Goal: Communication & Community: Ask a question

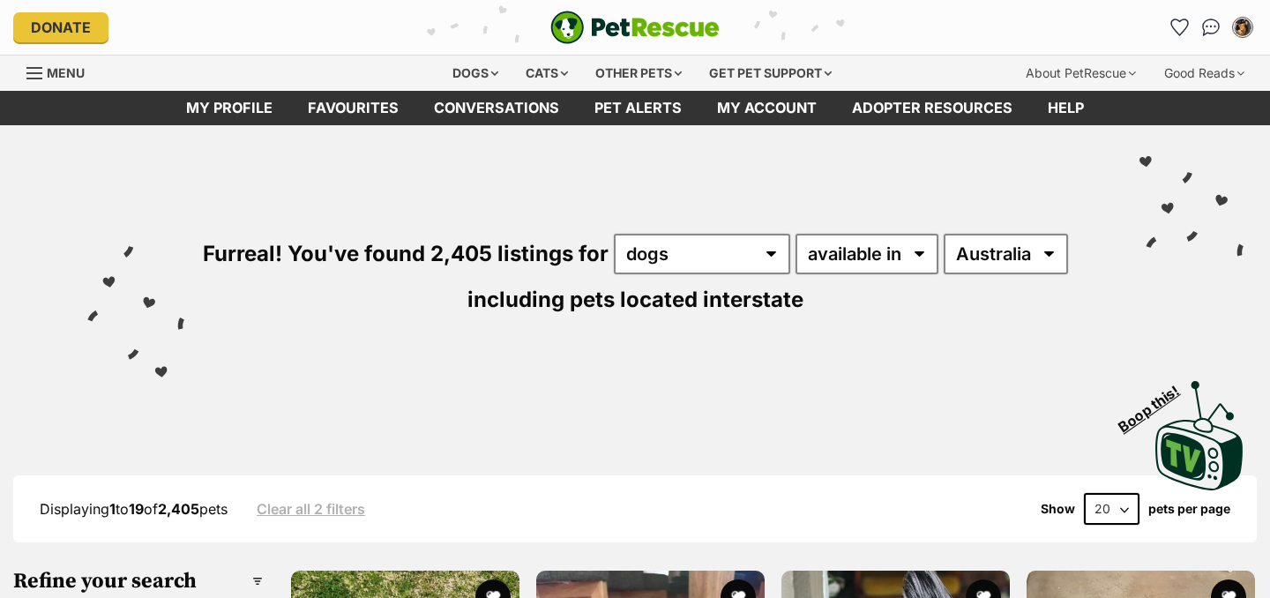
click at [894, 260] on select "available in located in" at bounding box center [867, 254] width 143 height 41
click at [1000, 254] on select "Australia ACT NSW NT QLD SA TAS VIC WA" at bounding box center [1006, 254] width 124 height 41
select select "VIC"
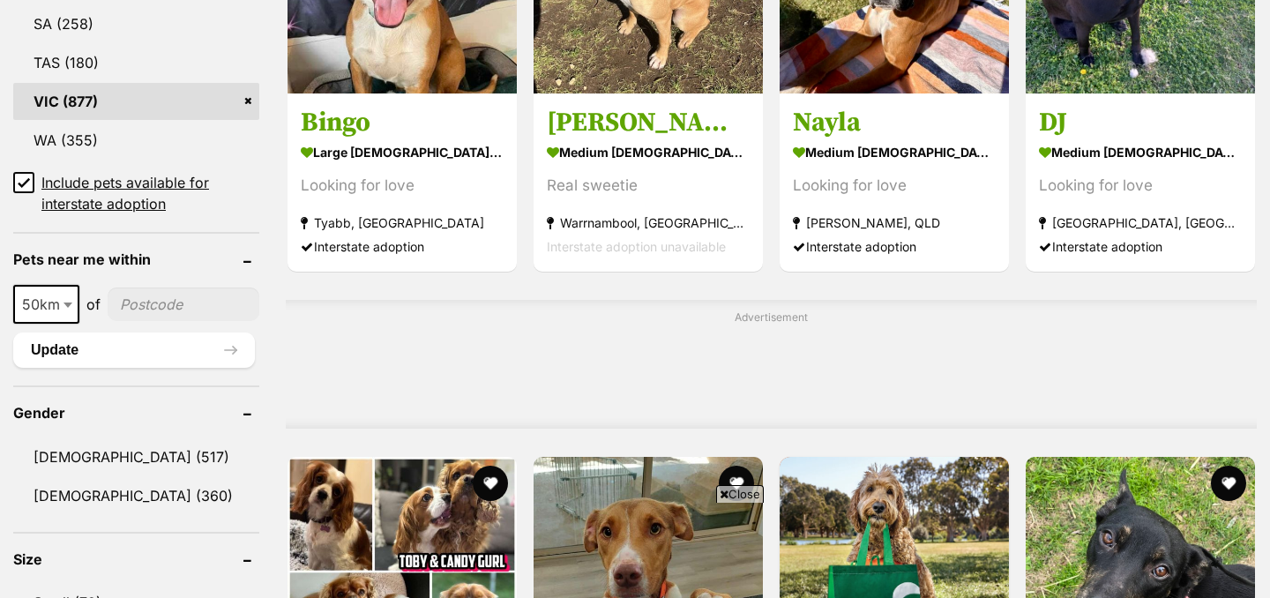
scroll to position [1135, 0]
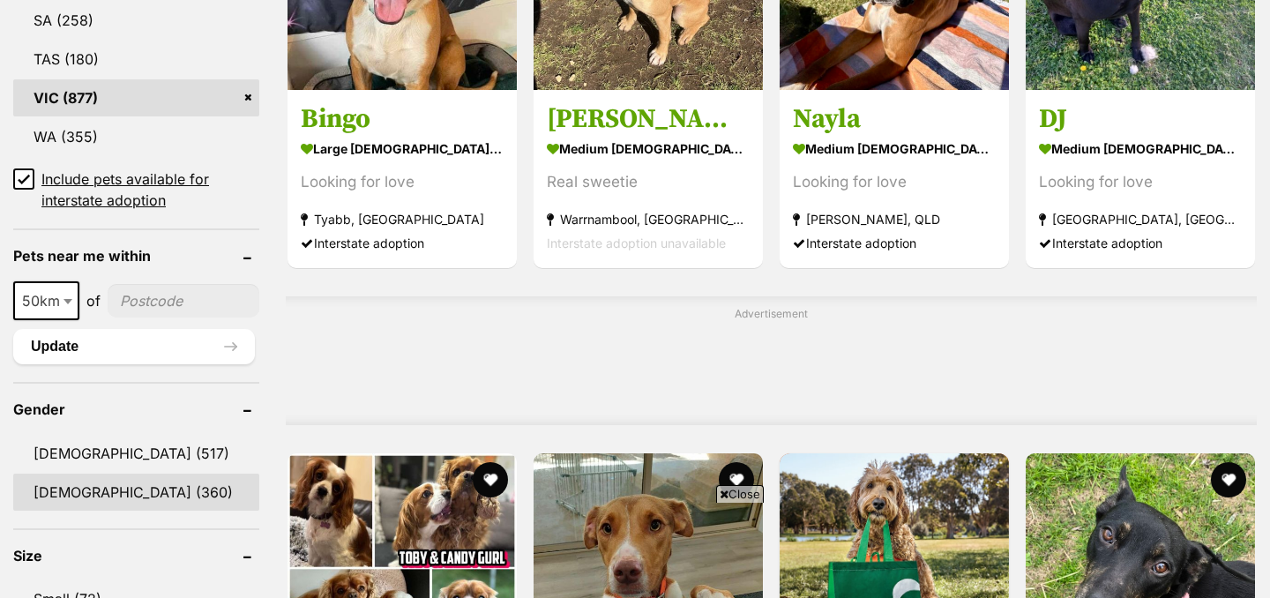
click at [84, 489] on link "Female (360)" at bounding box center [136, 492] width 246 height 37
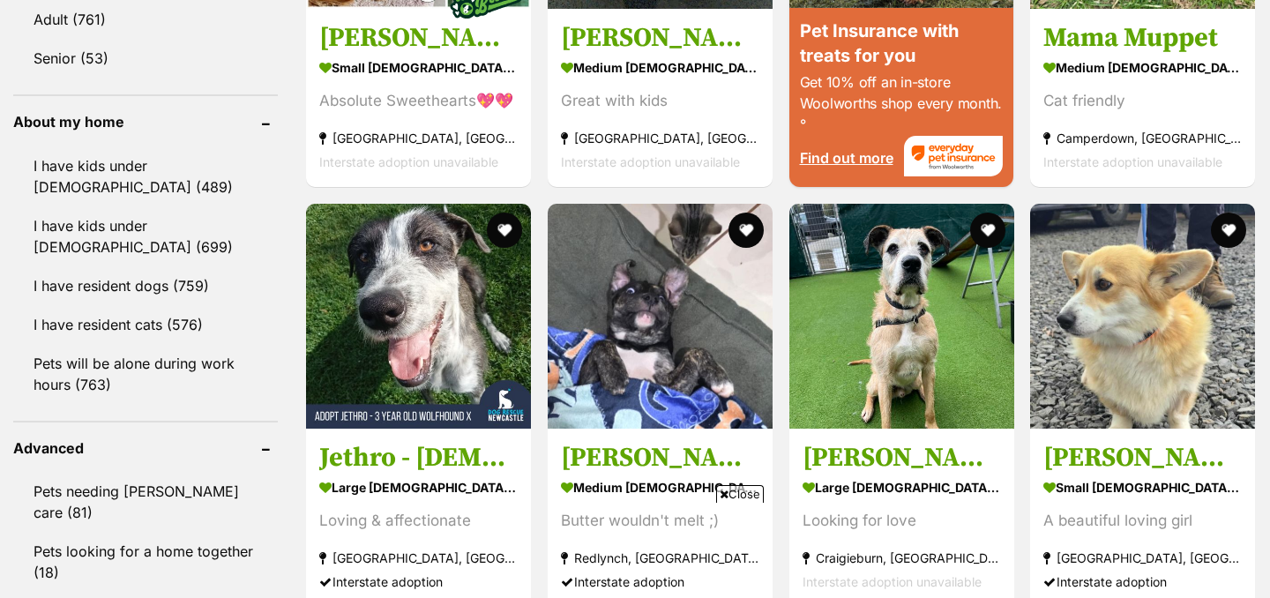
scroll to position [1944, 0]
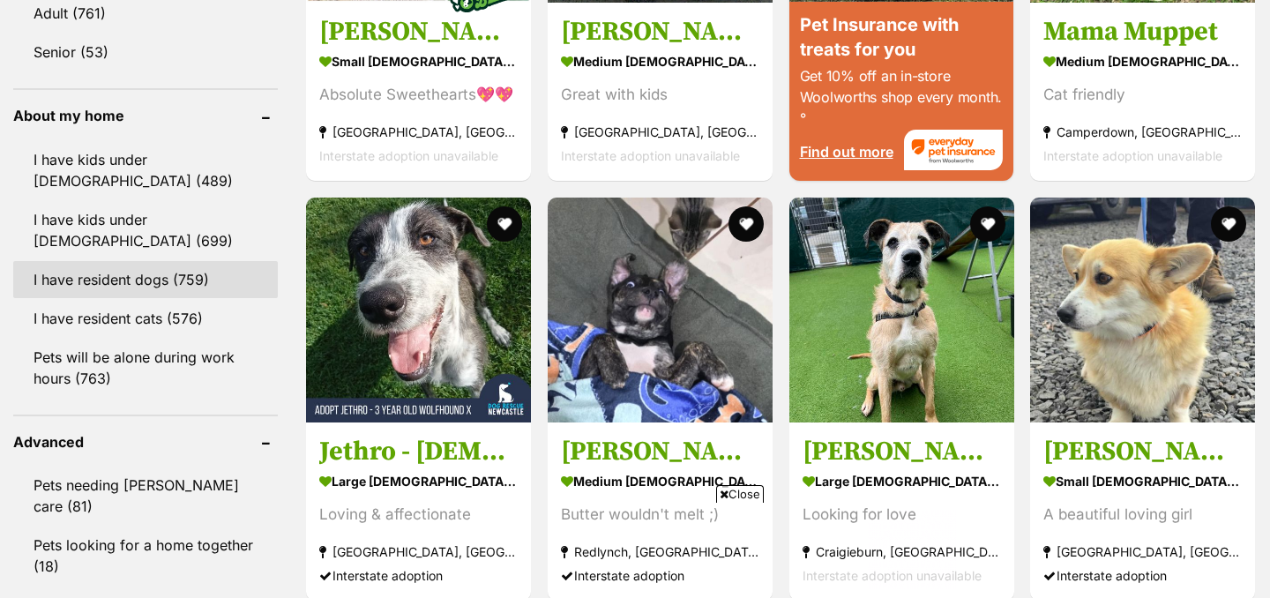
click at [162, 288] on link "I have resident dogs (759)" at bounding box center [145, 279] width 265 height 37
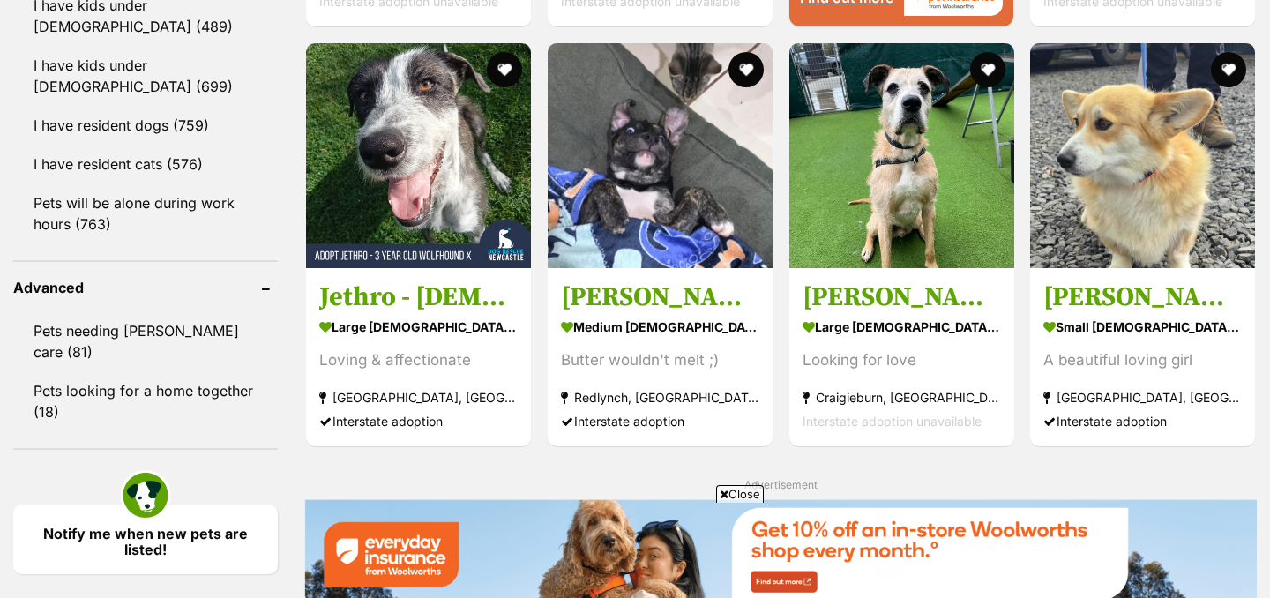
scroll to position [2100, 0]
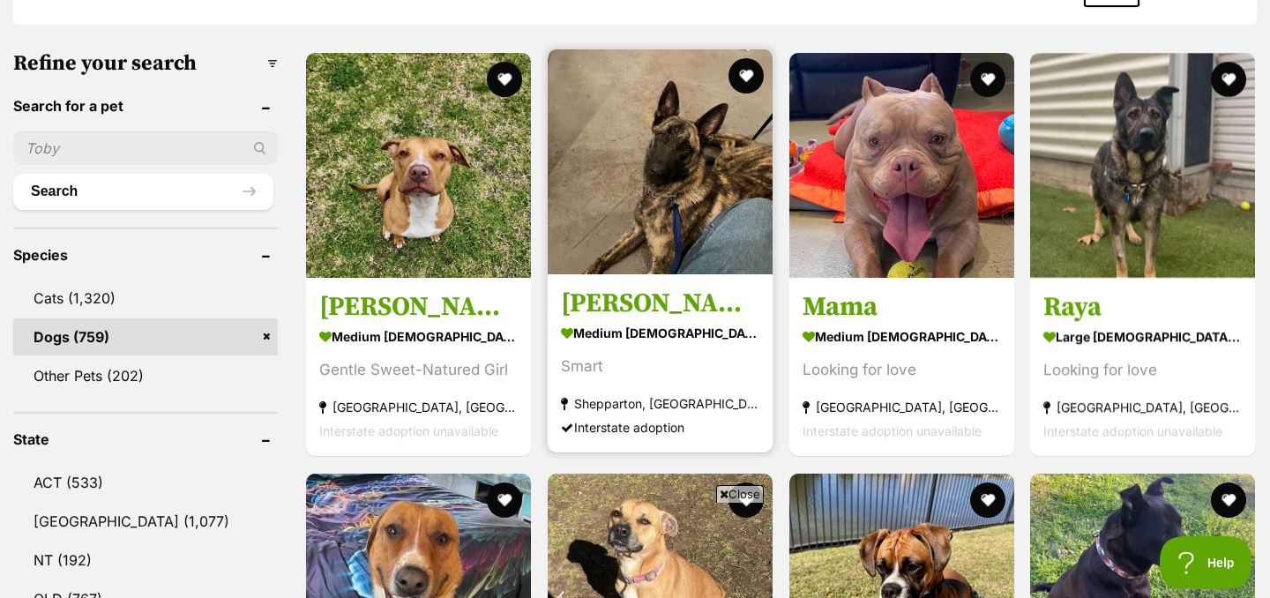
click at [595, 153] on img at bounding box center [660, 161] width 225 height 225
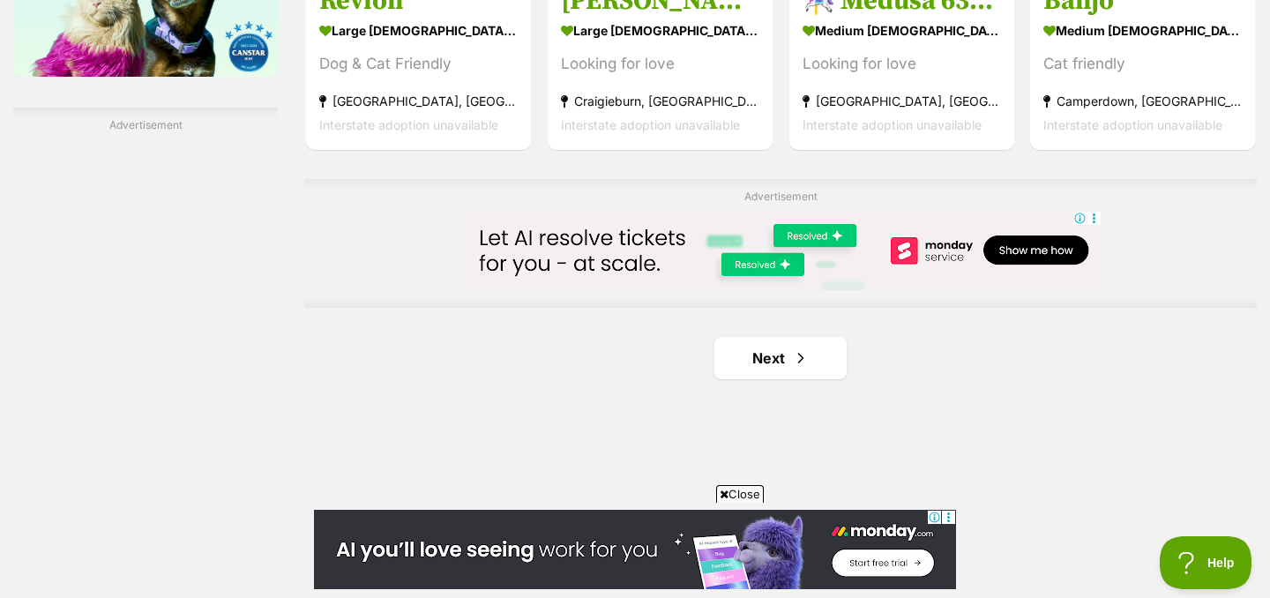
scroll to position [3000, 0]
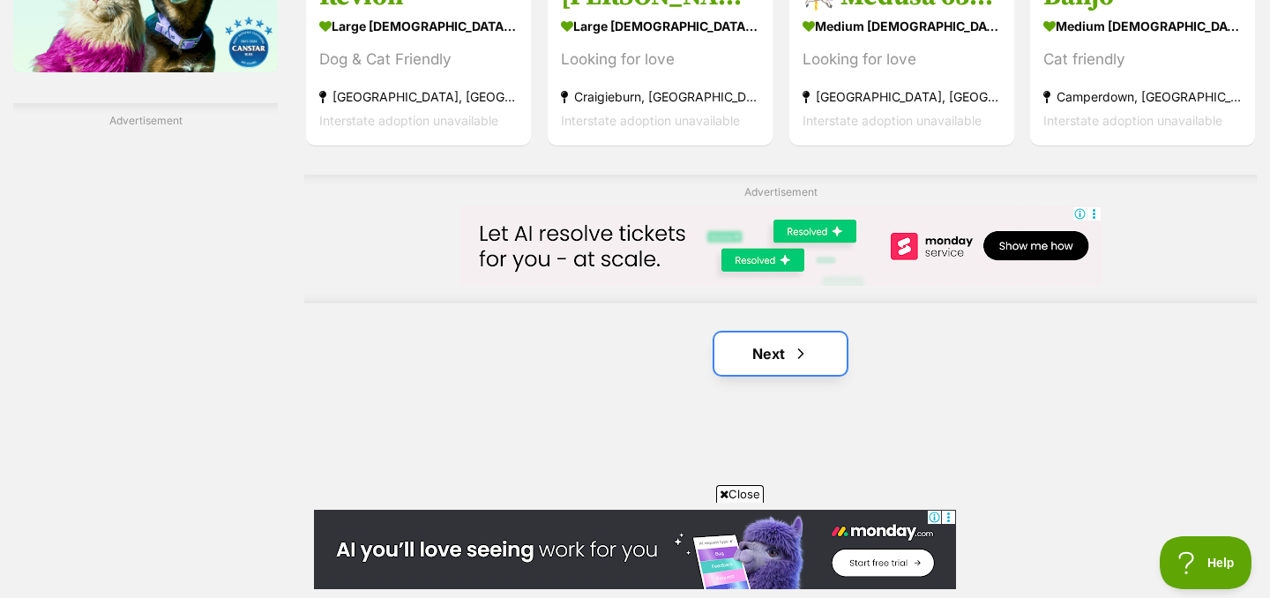
click at [794, 370] on link "Next" at bounding box center [780, 354] width 132 height 42
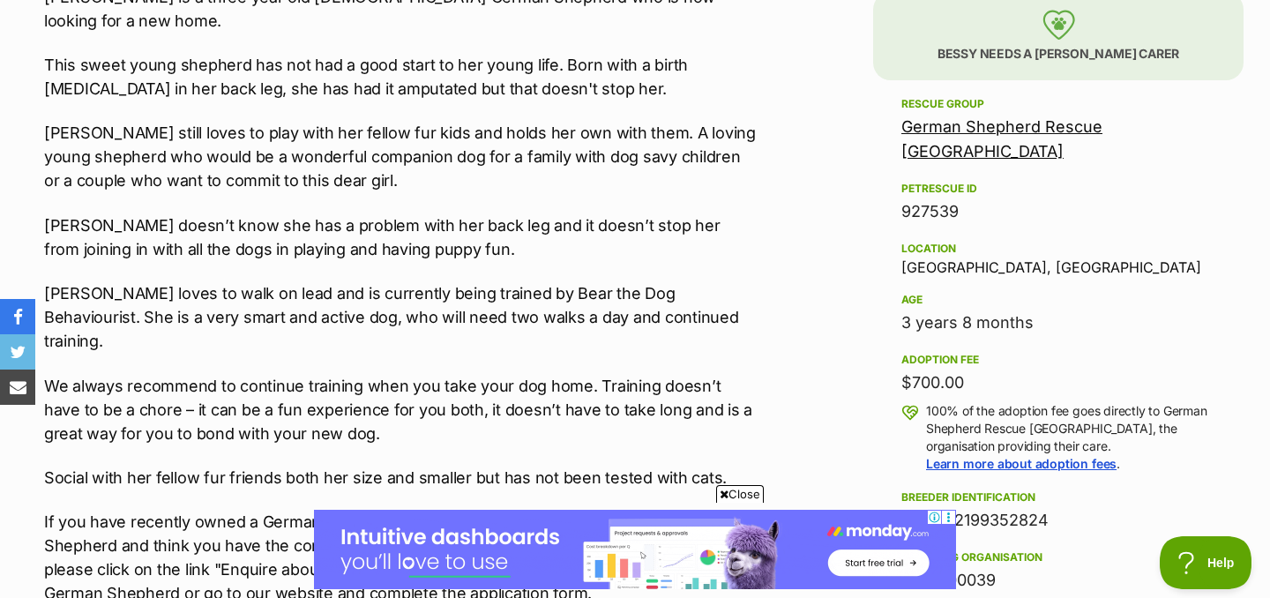
click at [689, 229] on p "[PERSON_NAME] doesn’t know she has a problem with her back leg and it doesn’t s…" at bounding box center [400, 237] width 713 height 48
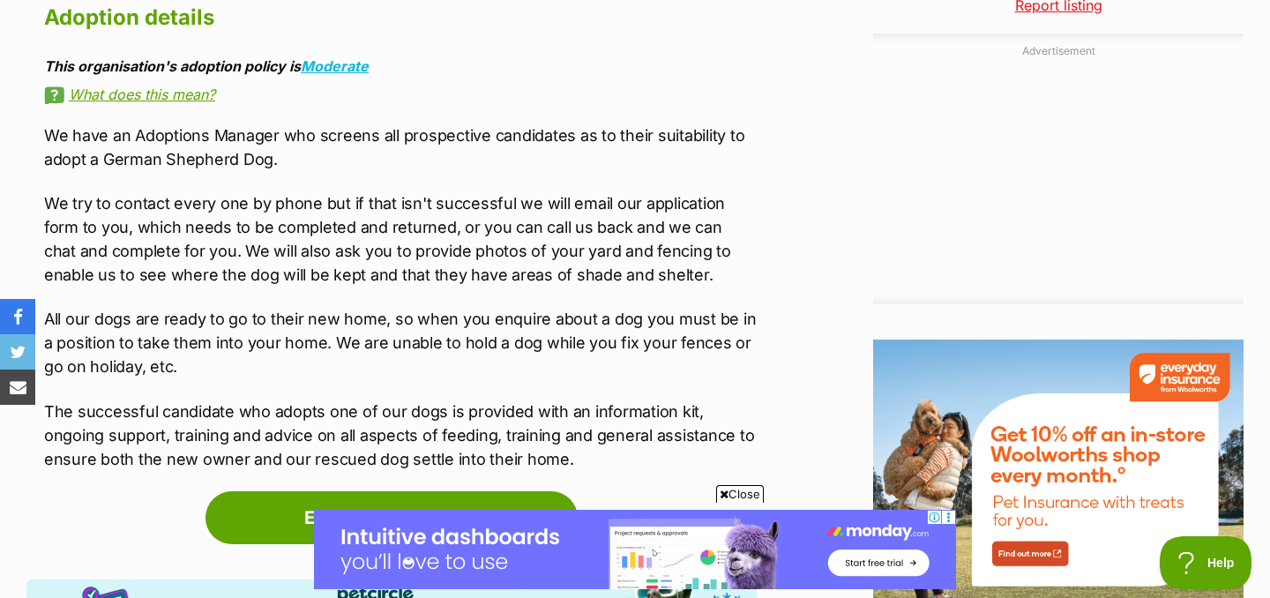
scroll to position [2141, 0]
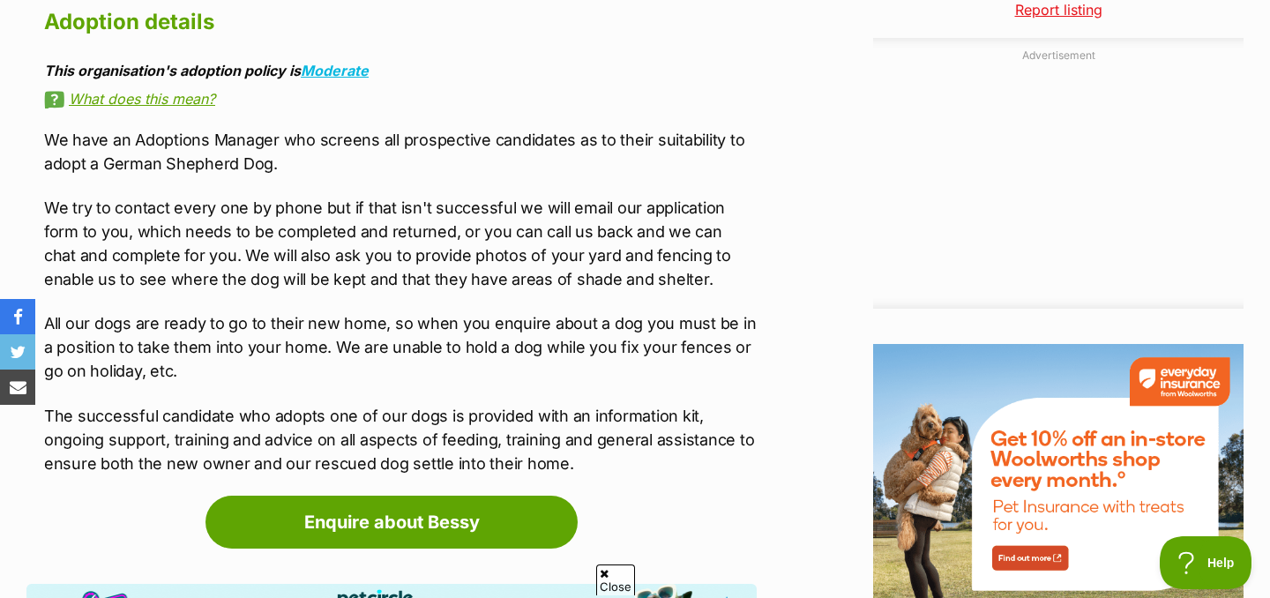
click at [307, 128] on p "We have an Adoptions Manager who screens all prospective candidates as to their…" at bounding box center [400, 152] width 713 height 48
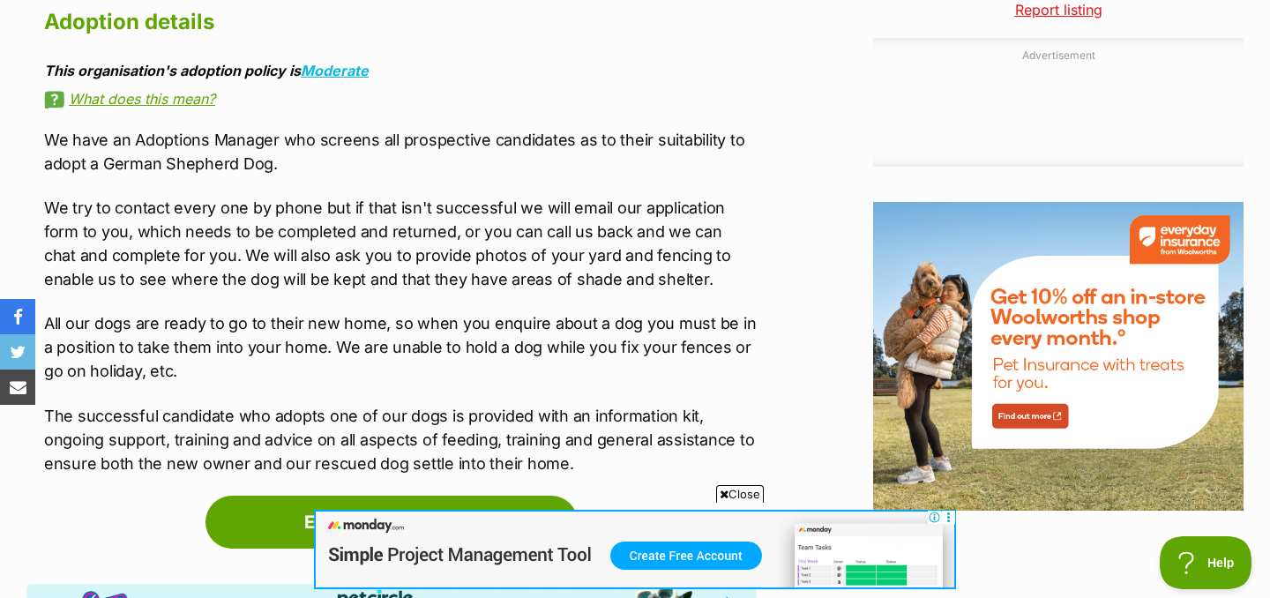
scroll to position [0, 0]
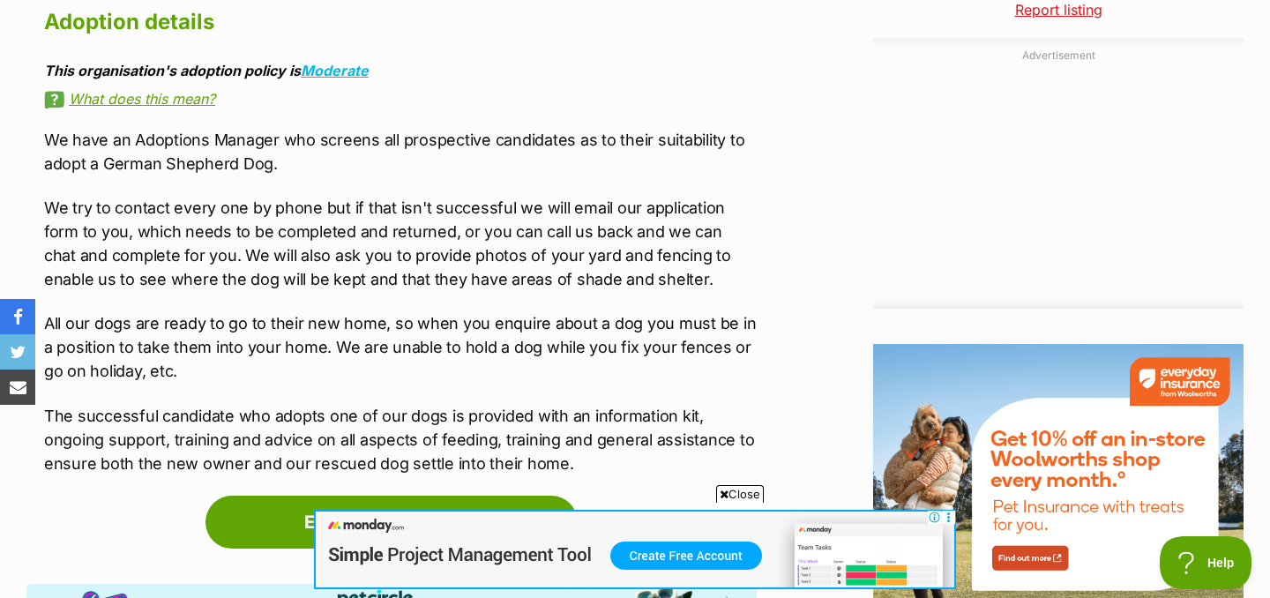
click at [674, 232] on p "We try to contact every one by phone but if that isn't successful we will email…" at bounding box center [400, 243] width 713 height 95
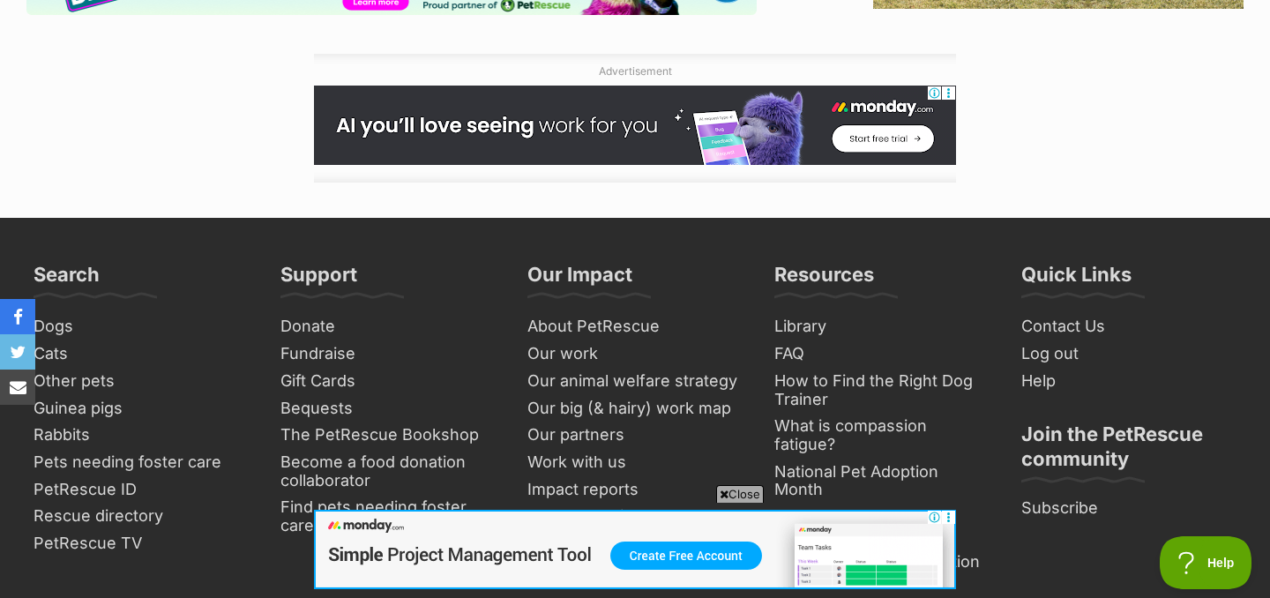
scroll to position [3336, 0]
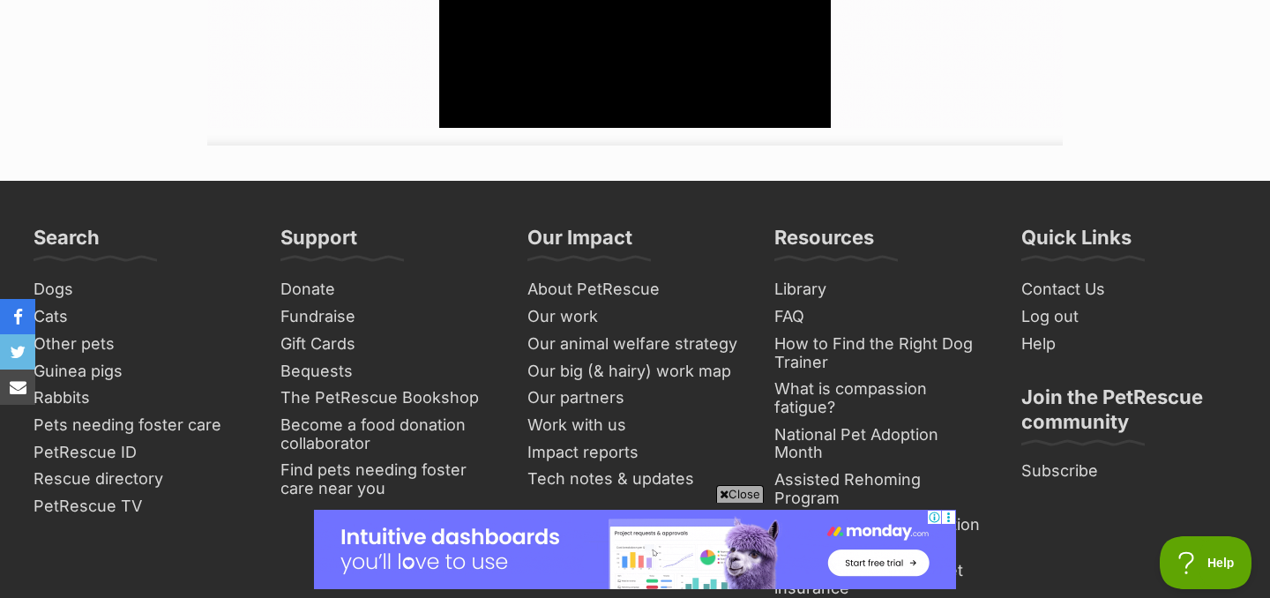
scroll to position [2968, 0]
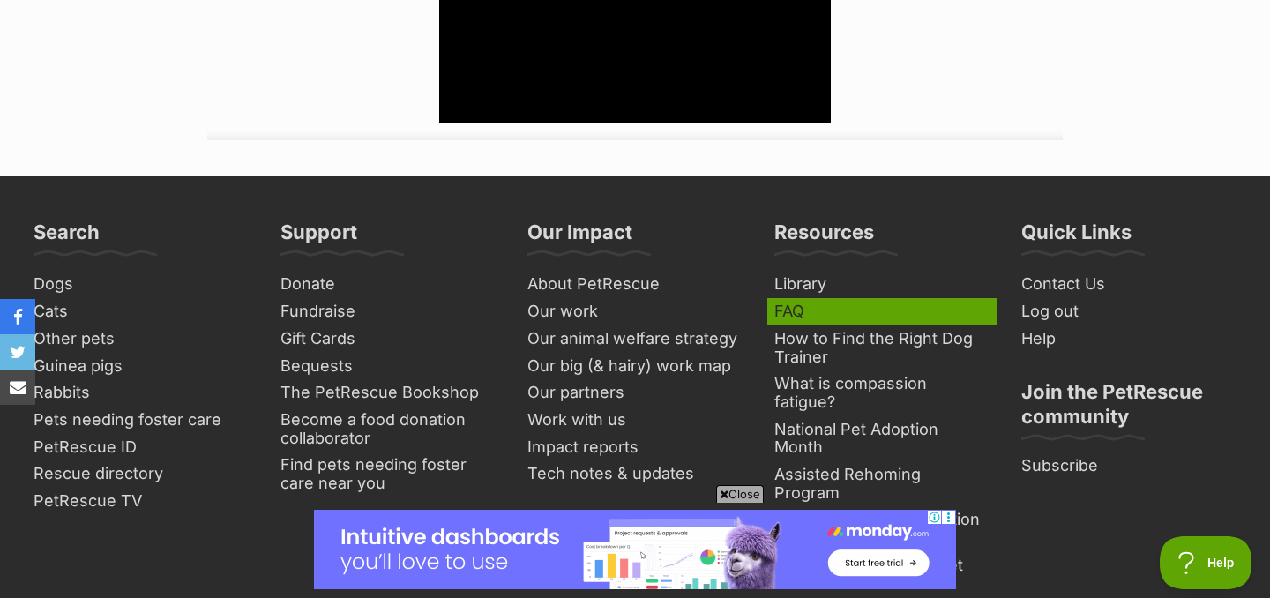
click at [803, 298] on link "FAQ" at bounding box center [881, 311] width 229 height 27
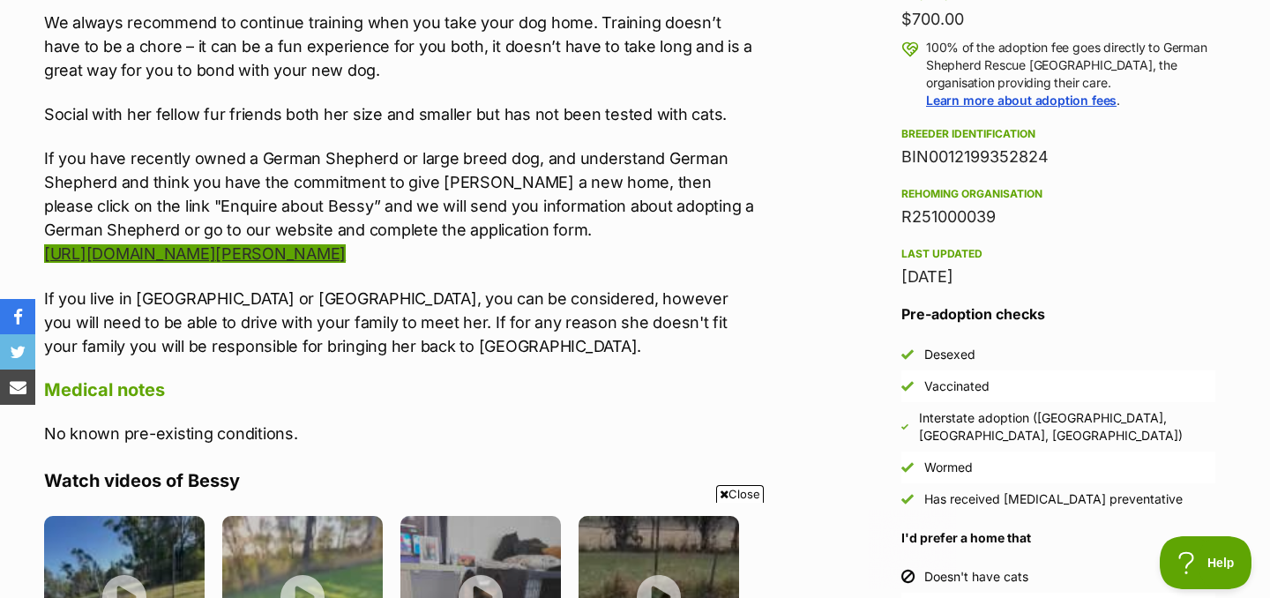
scroll to position [0, 0]
click at [331, 244] on link "https://gsrescuensw.com.au/adopt-foster/" at bounding box center [195, 253] width 302 height 19
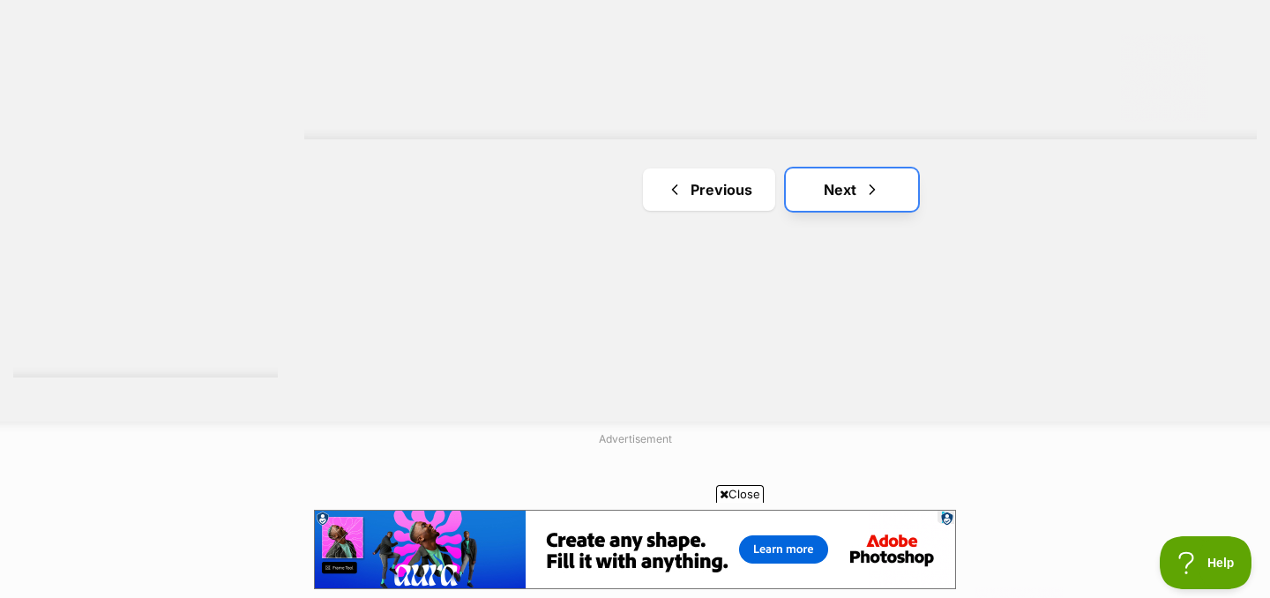
click at [848, 194] on link "Next" at bounding box center [852, 189] width 132 height 42
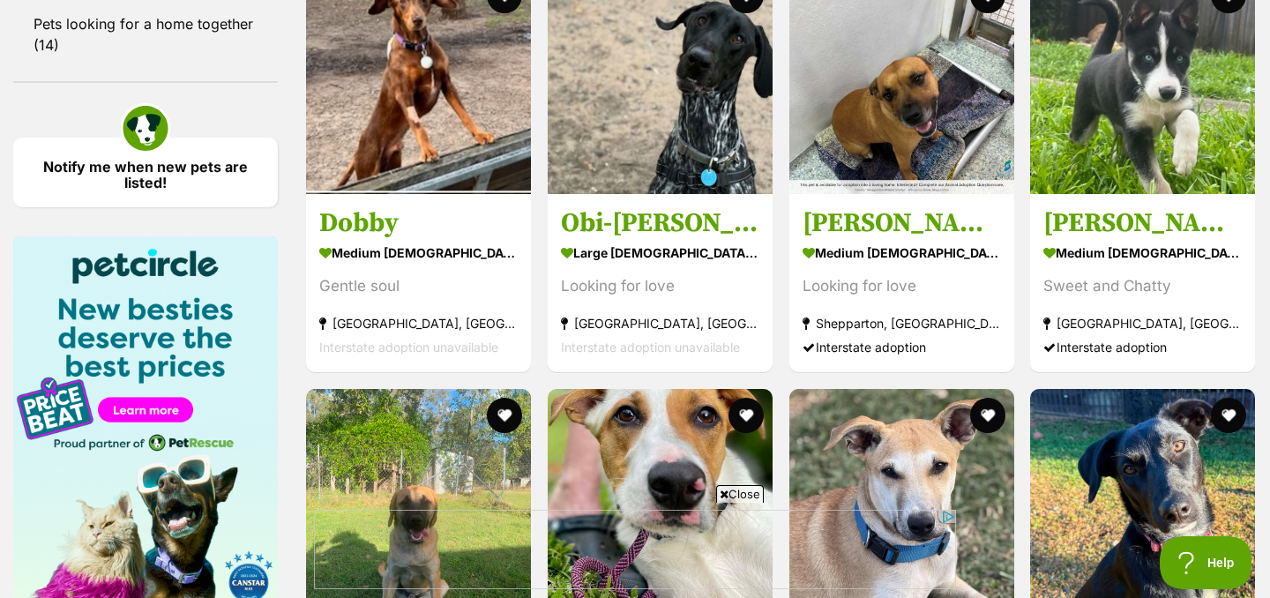
scroll to position [2464, 0]
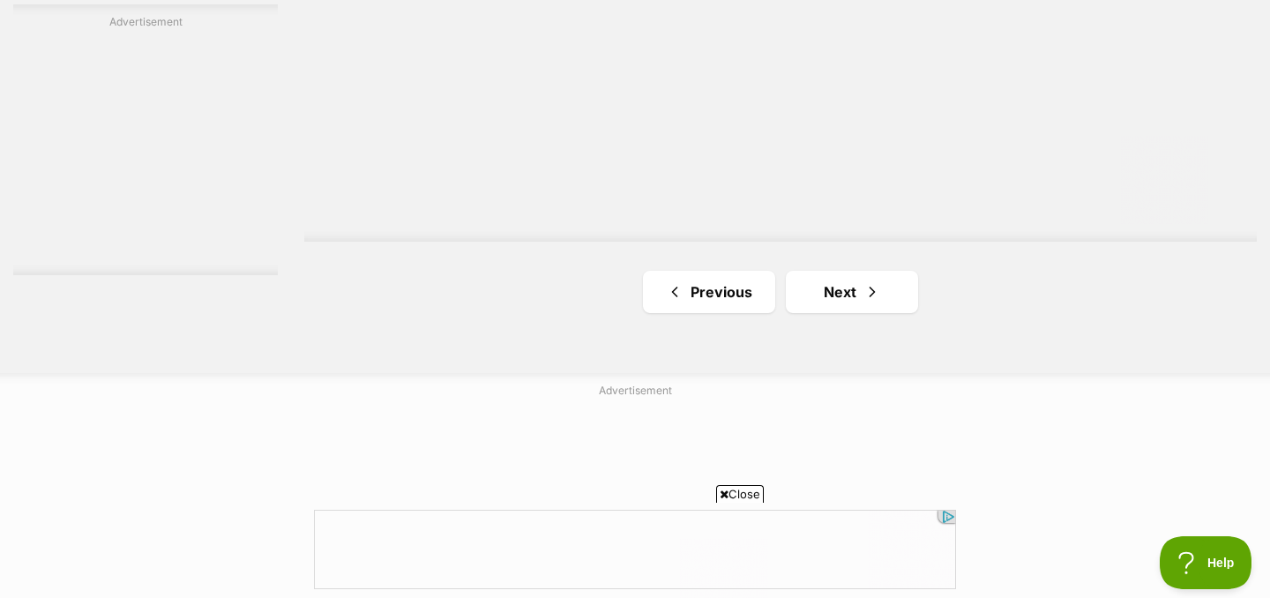
scroll to position [3323, 0]
click at [852, 287] on link "Next" at bounding box center [852, 284] width 132 height 42
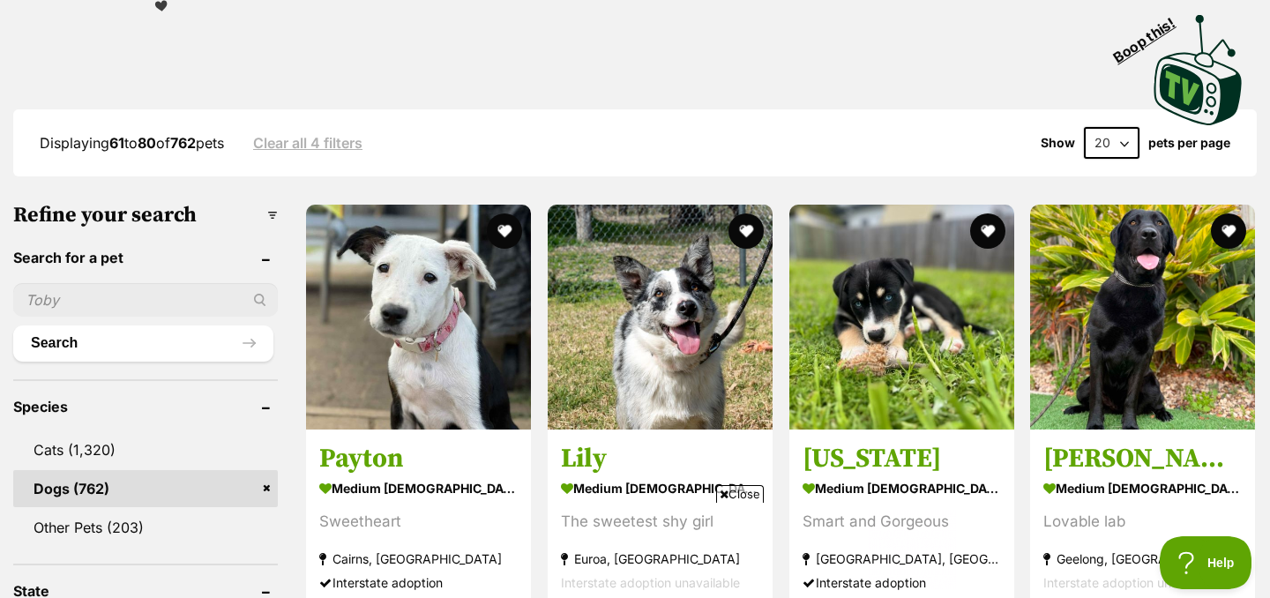
scroll to position [374, 0]
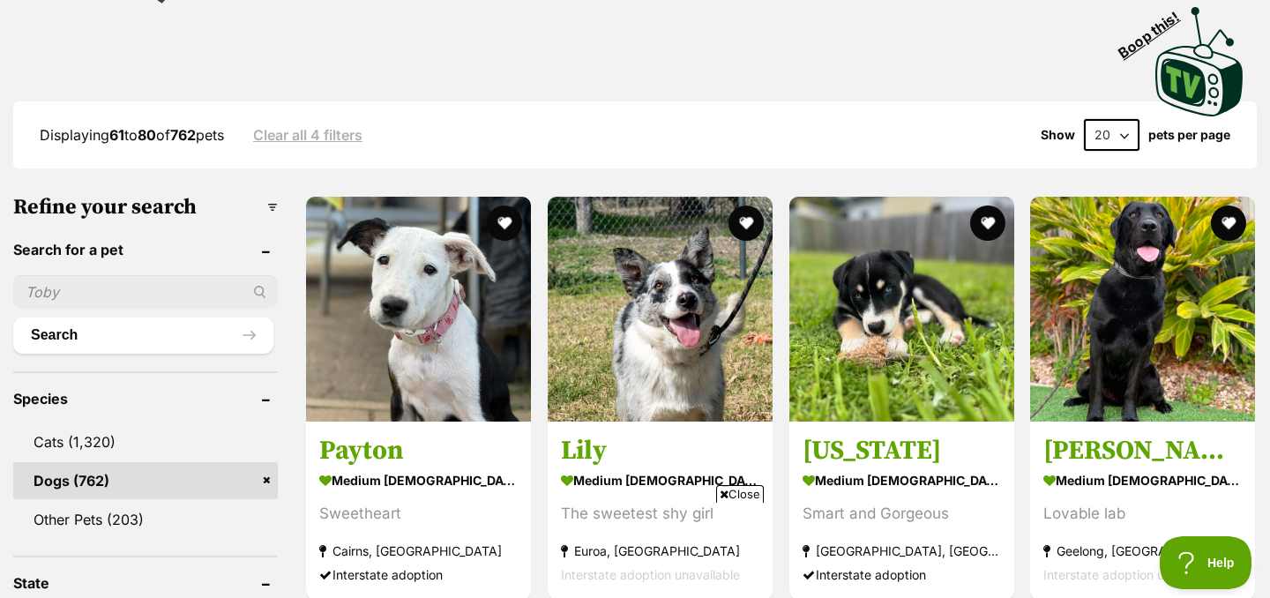
click at [193, 285] on input "text" at bounding box center [145, 292] width 265 height 34
click at [190, 285] on input "text" at bounding box center [145, 292] width 265 height 34
click at [211, 247] on header "Search for a pet" at bounding box center [145, 250] width 265 height 16
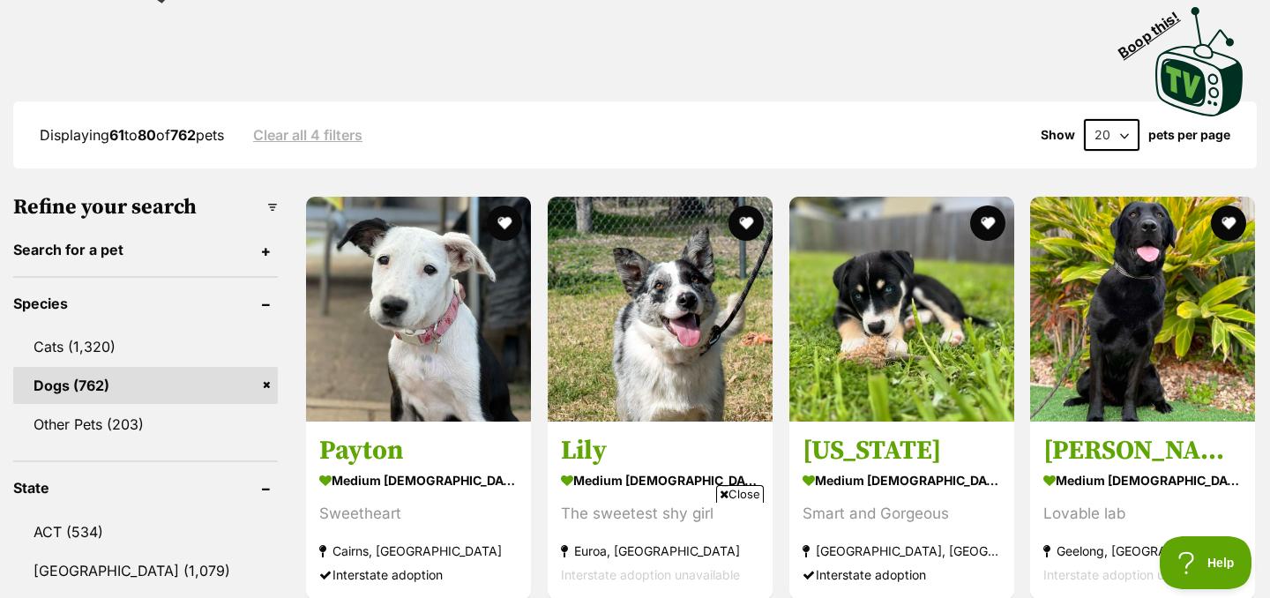
click at [200, 251] on header "Search for a pet" at bounding box center [145, 250] width 265 height 16
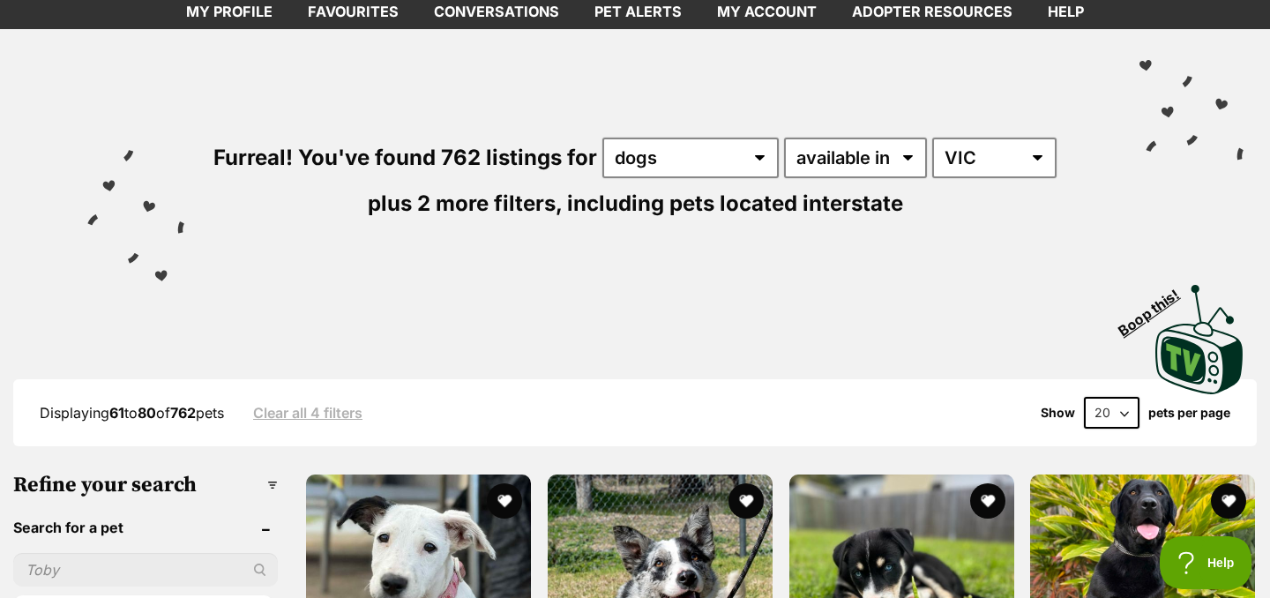
scroll to position [0, 0]
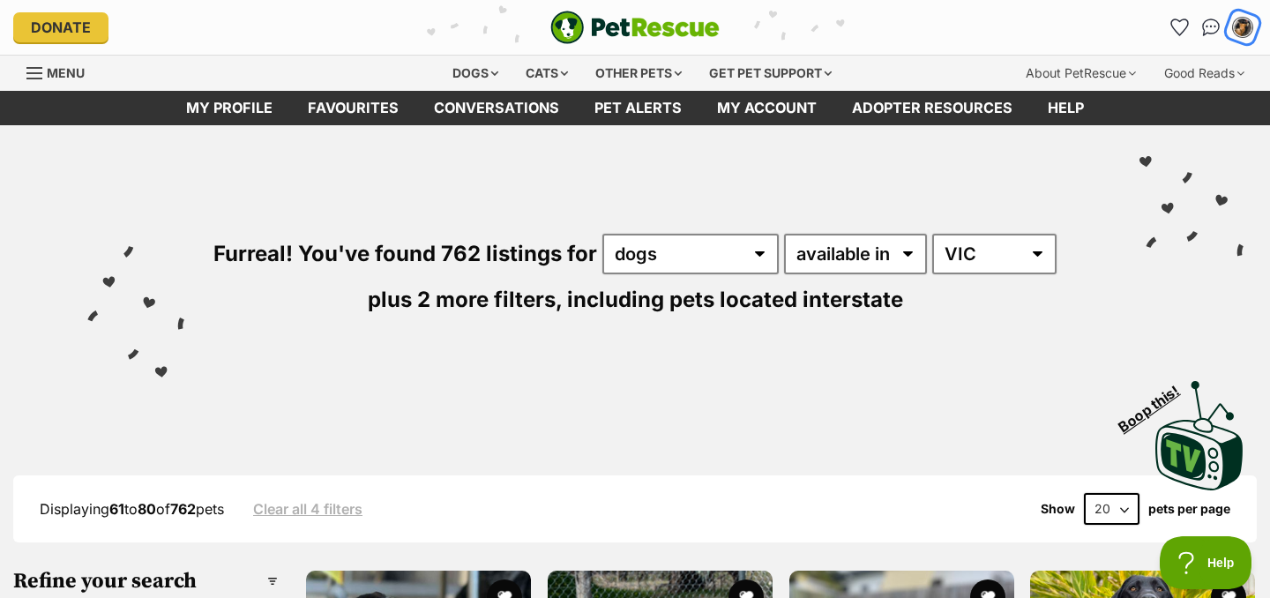
click at [1244, 30] on img "My account" at bounding box center [1242, 27] width 23 height 23
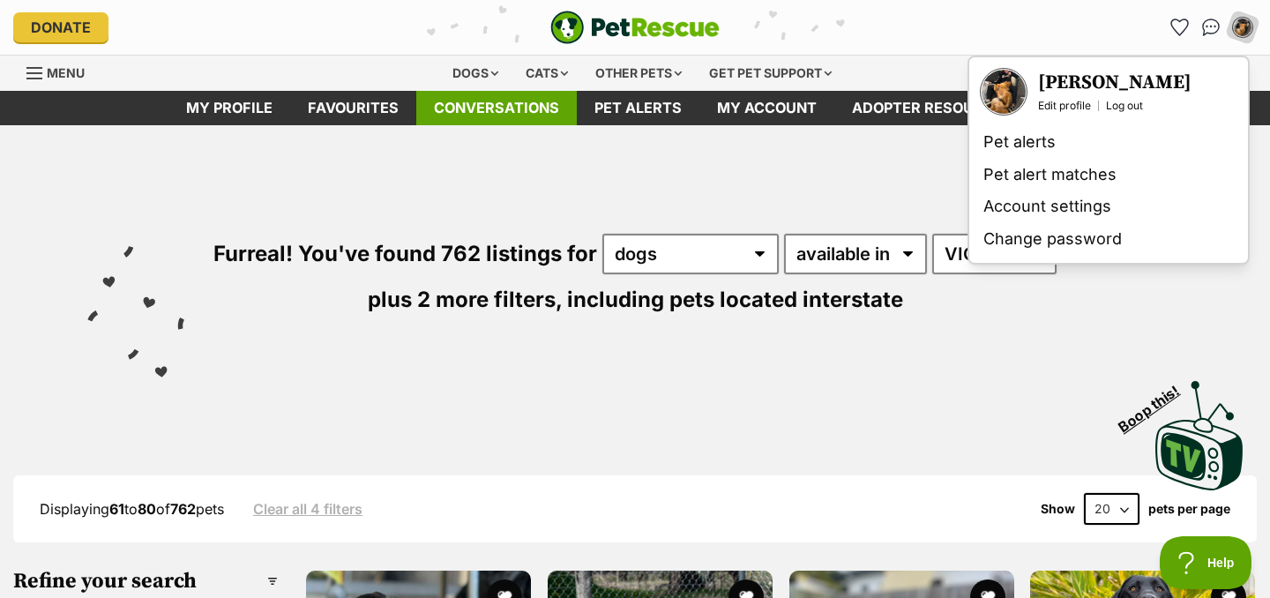
click at [419, 109] on link "Conversations" at bounding box center [496, 108] width 161 height 34
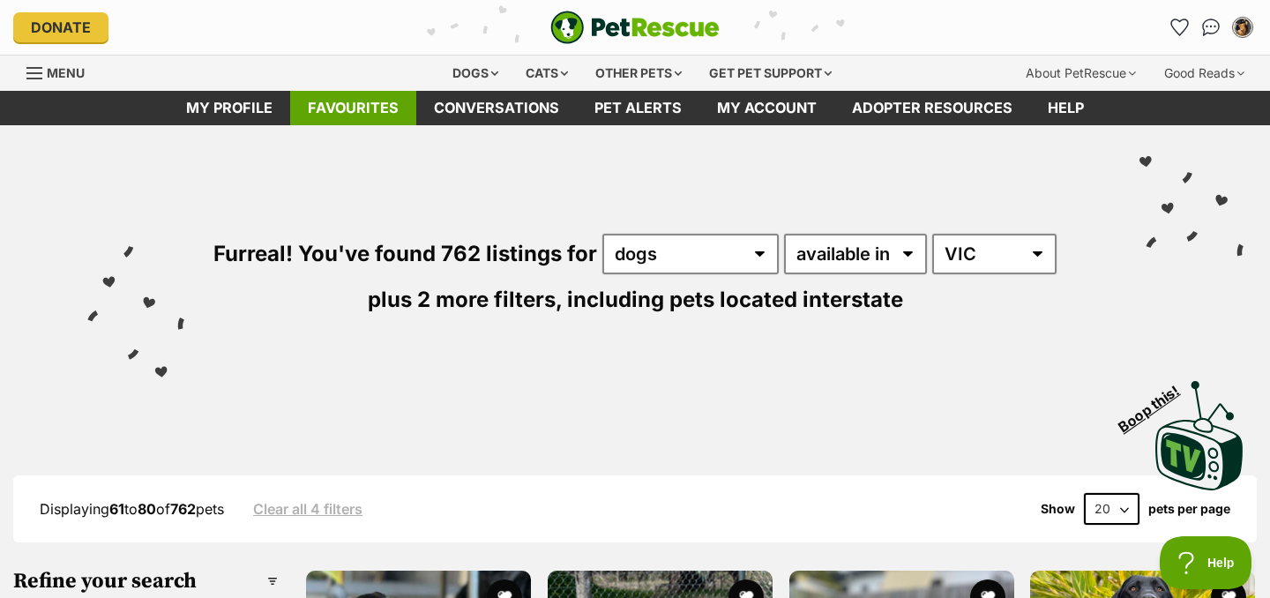
click at [389, 109] on link "Favourites" at bounding box center [353, 108] width 126 height 34
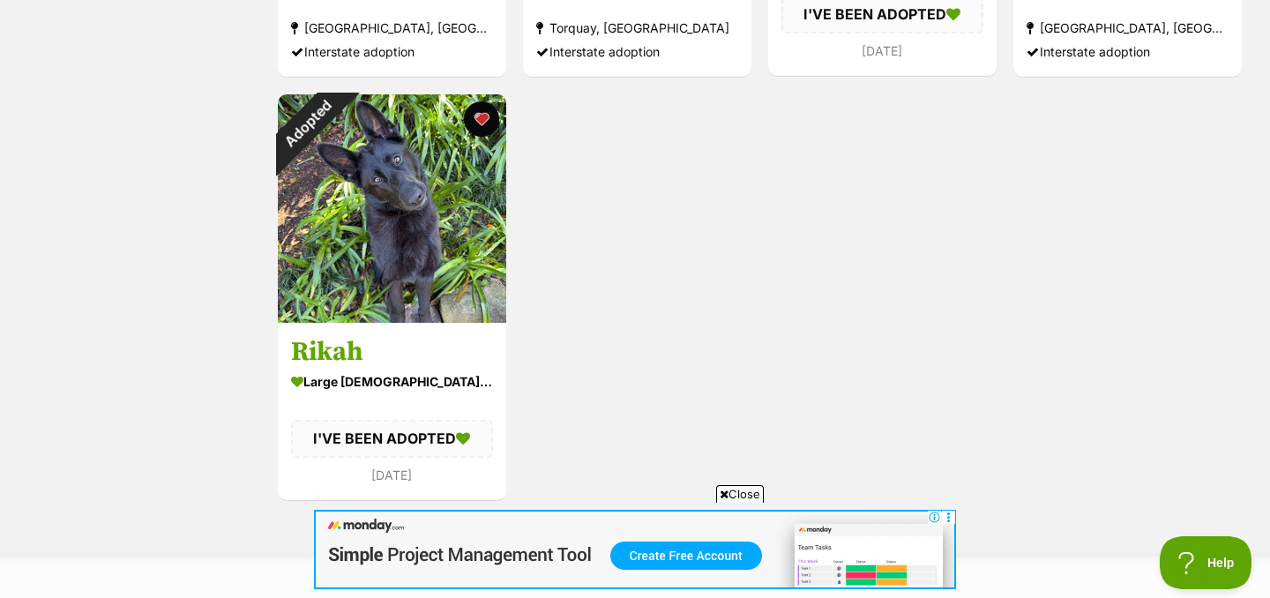
scroll to position [692, 0]
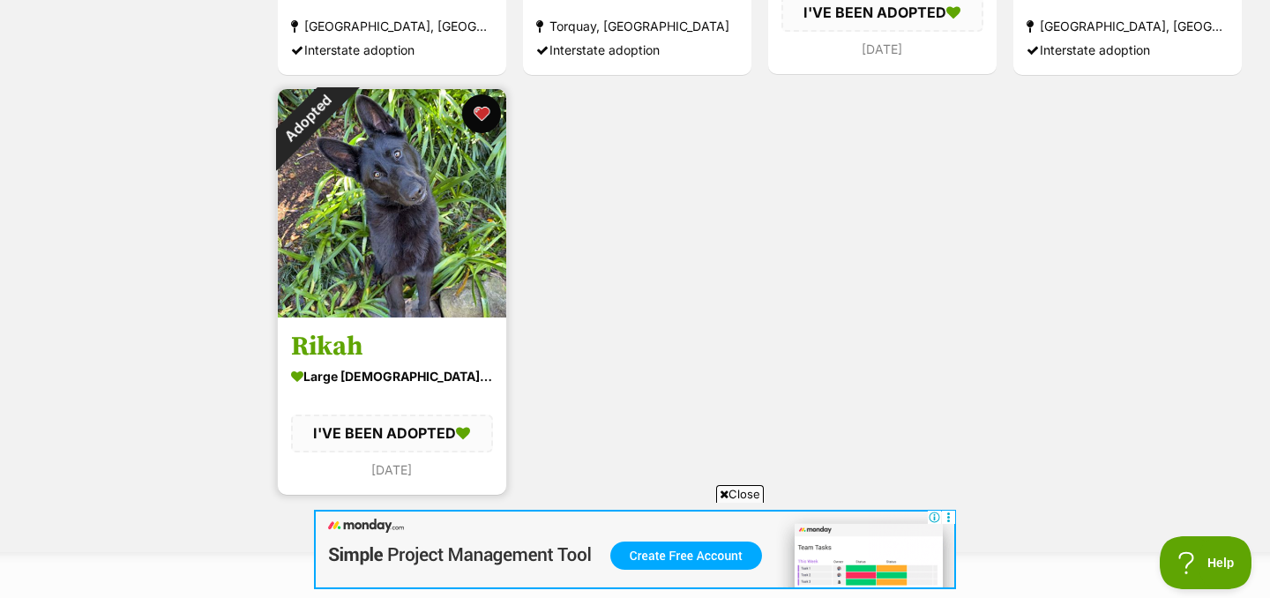
click at [480, 119] on button "favourite" at bounding box center [481, 113] width 39 height 39
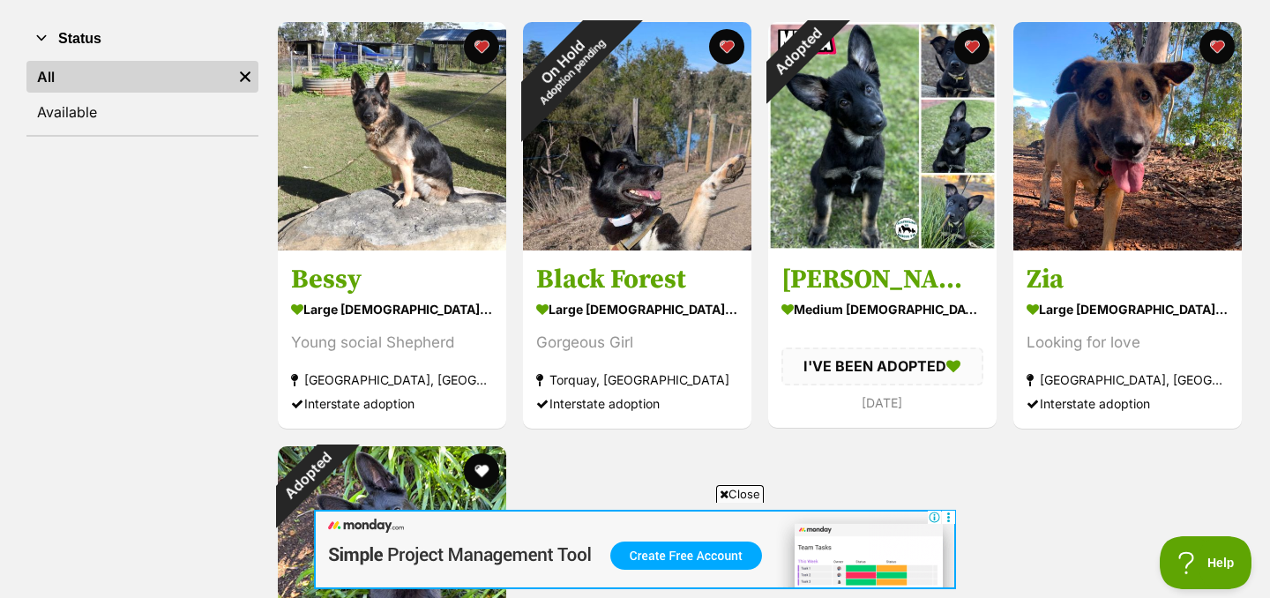
scroll to position [333, 0]
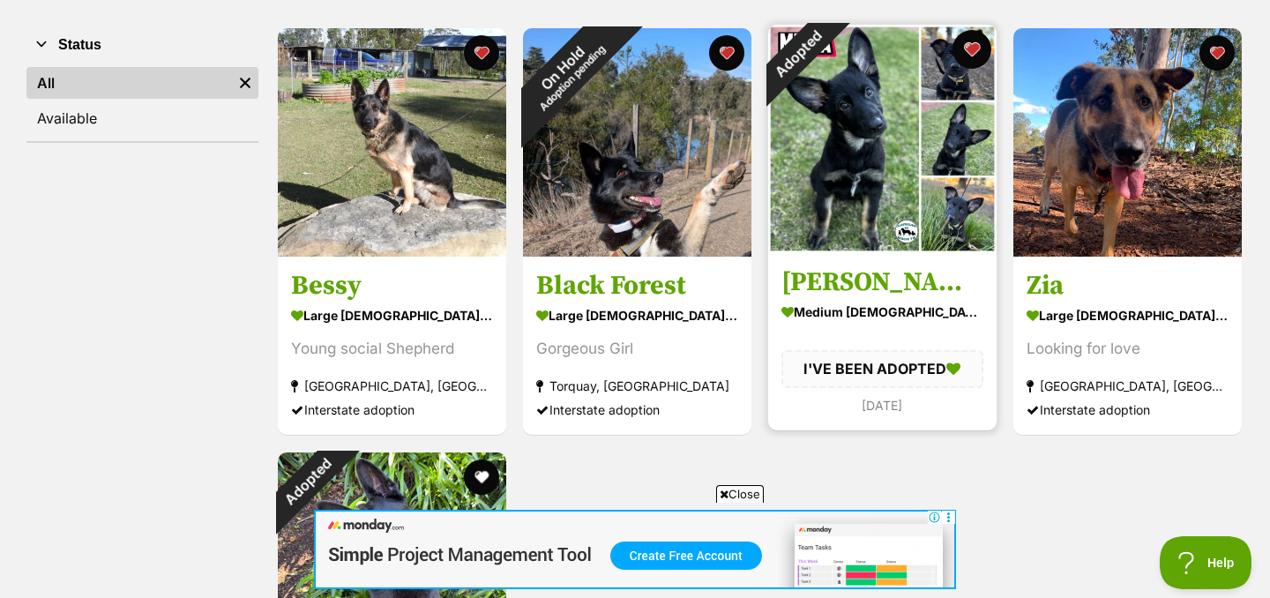
click at [972, 50] on button "favourite" at bounding box center [972, 49] width 39 height 39
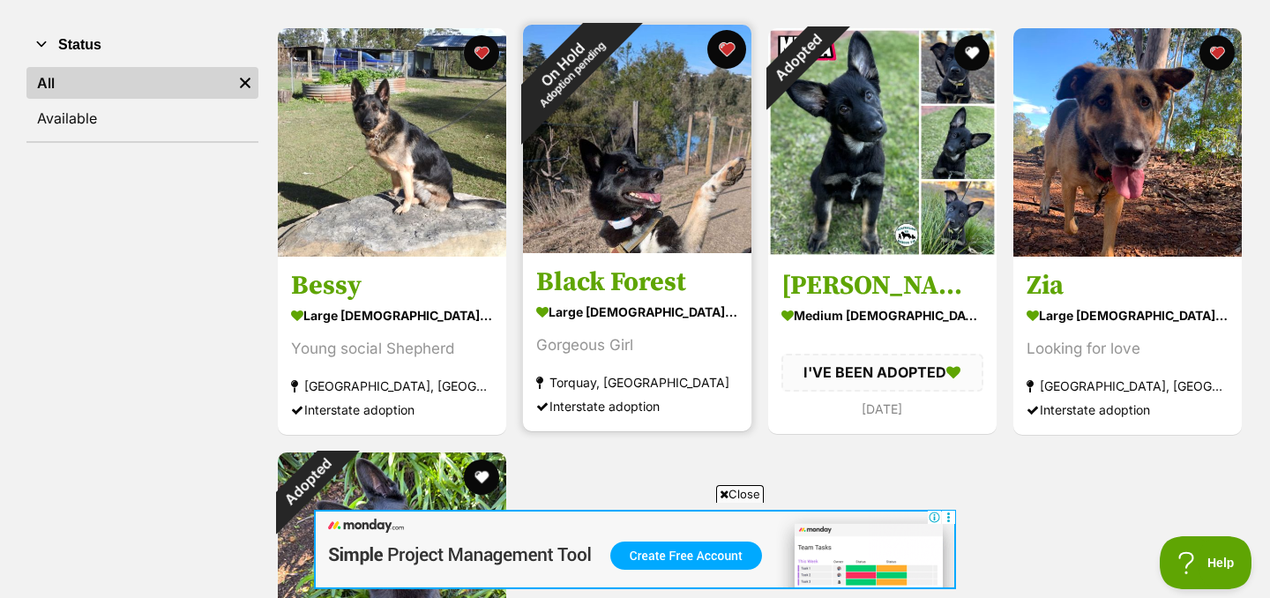
click at [730, 56] on button "favourite" at bounding box center [726, 49] width 39 height 39
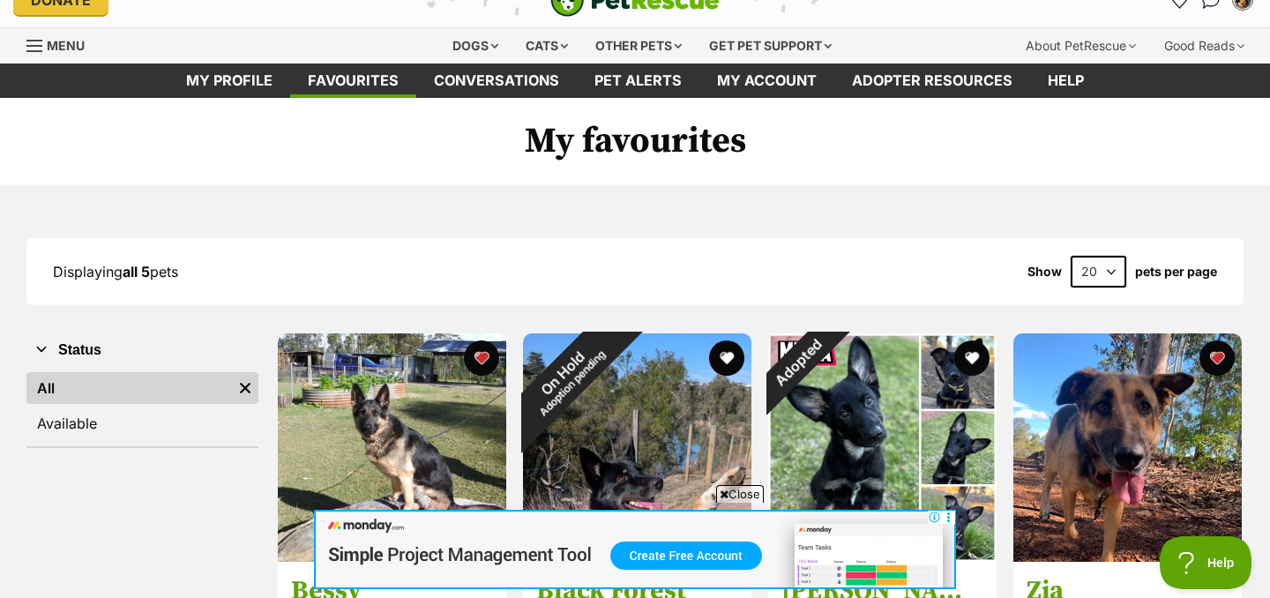
scroll to position [25, 0]
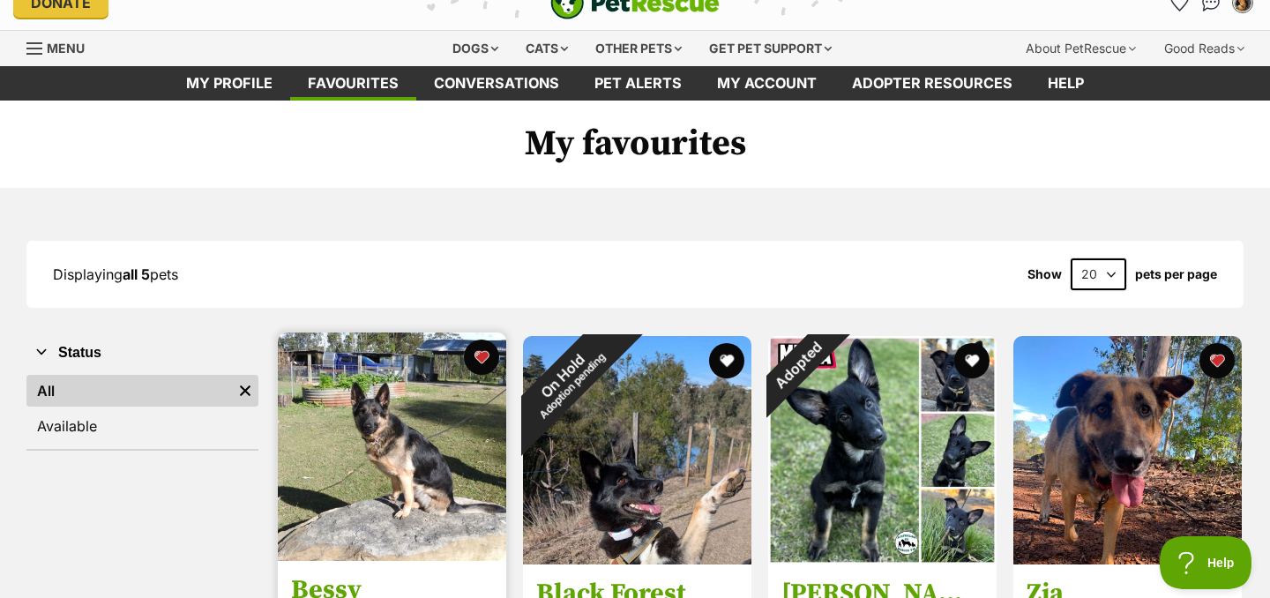
click at [455, 408] on img at bounding box center [392, 447] width 228 height 228
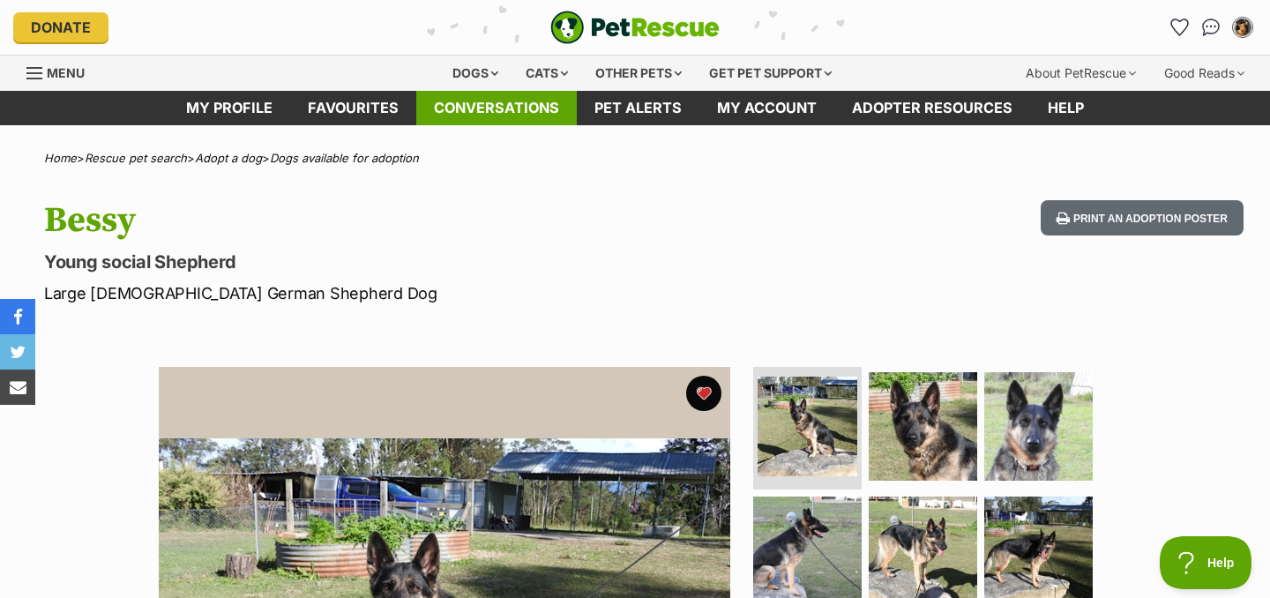
click at [538, 114] on link "Conversations" at bounding box center [496, 108] width 161 height 34
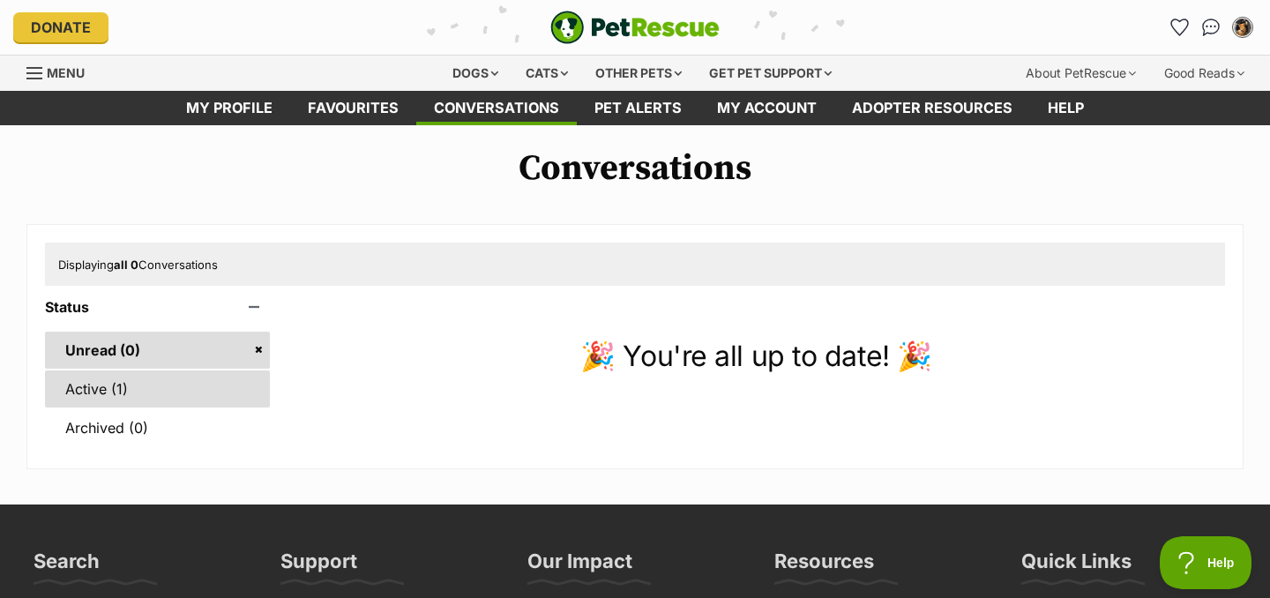
click at [130, 378] on link "Active (1)" at bounding box center [157, 388] width 225 height 37
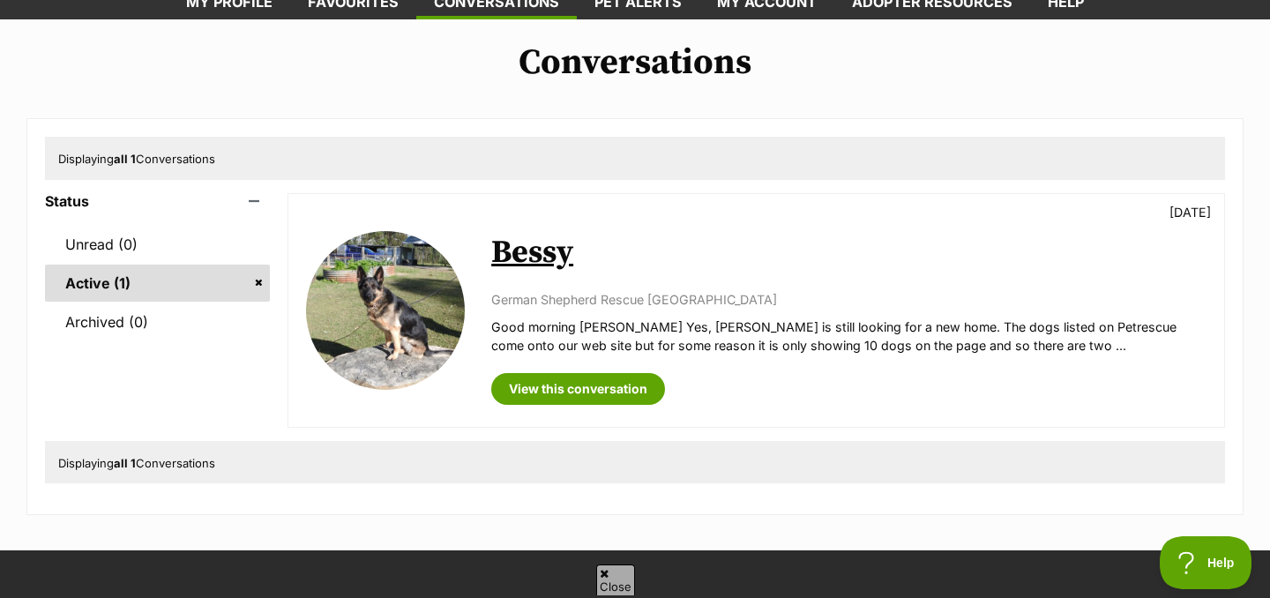
scroll to position [108, 0]
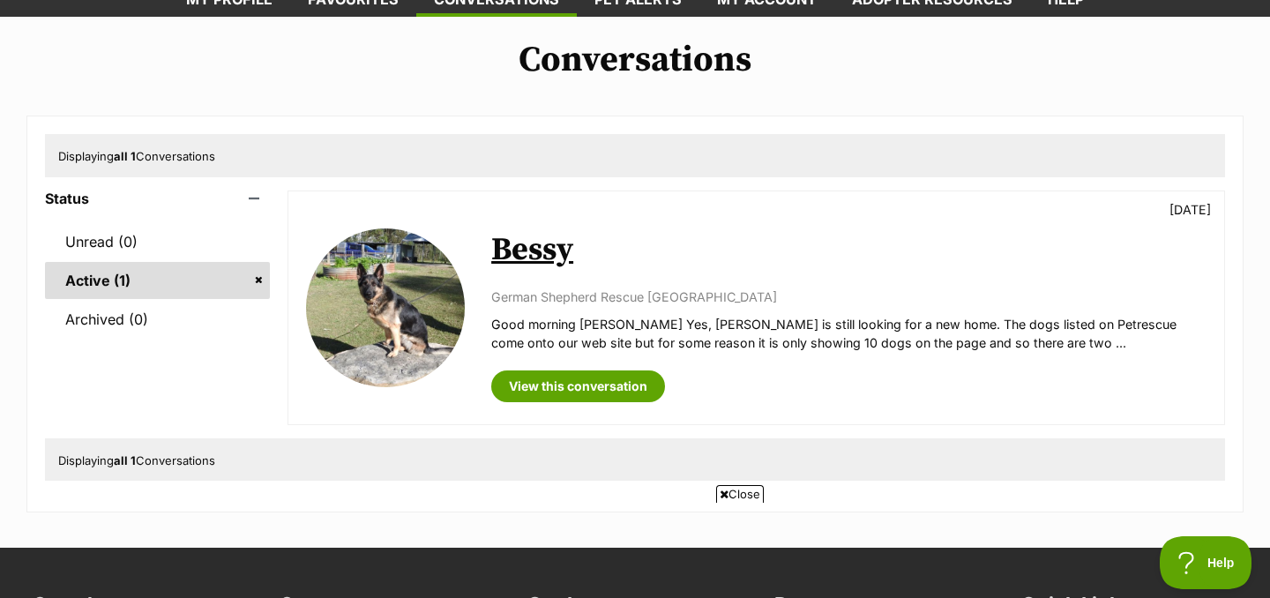
click at [886, 341] on p "Good morning [PERSON_NAME] Yes, [PERSON_NAME] is still looking for a new home. …" at bounding box center [848, 334] width 715 height 38
click at [565, 383] on link "View this conversation" at bounding box center [578, 386] width 174 height 32
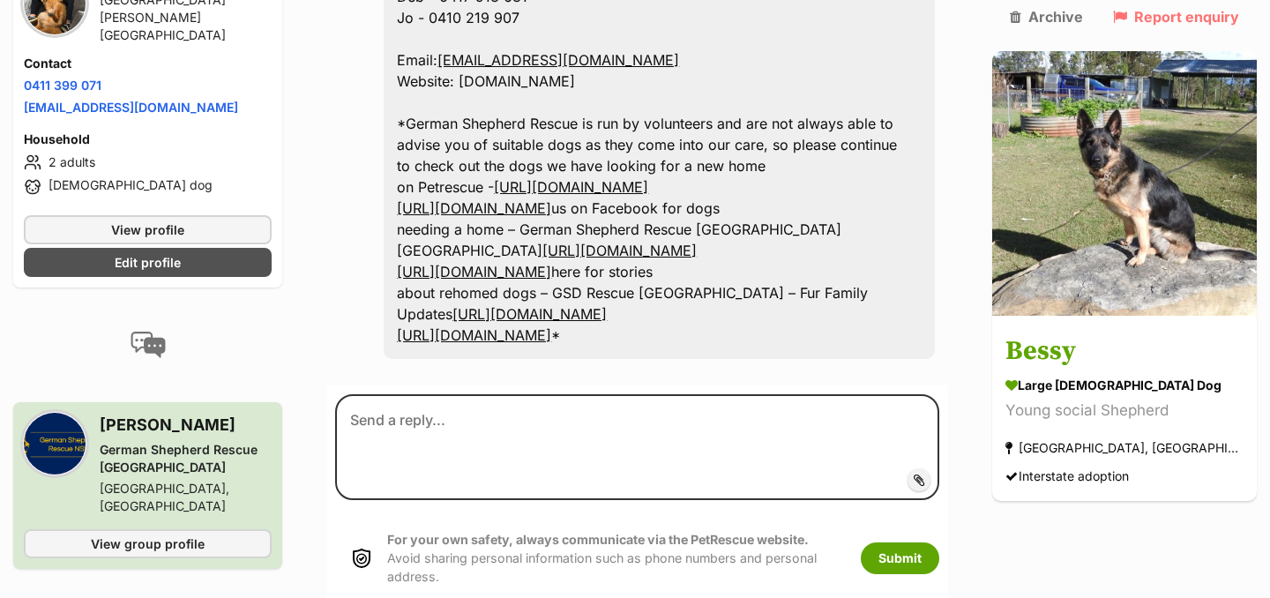
scroll to position [1666, 0]
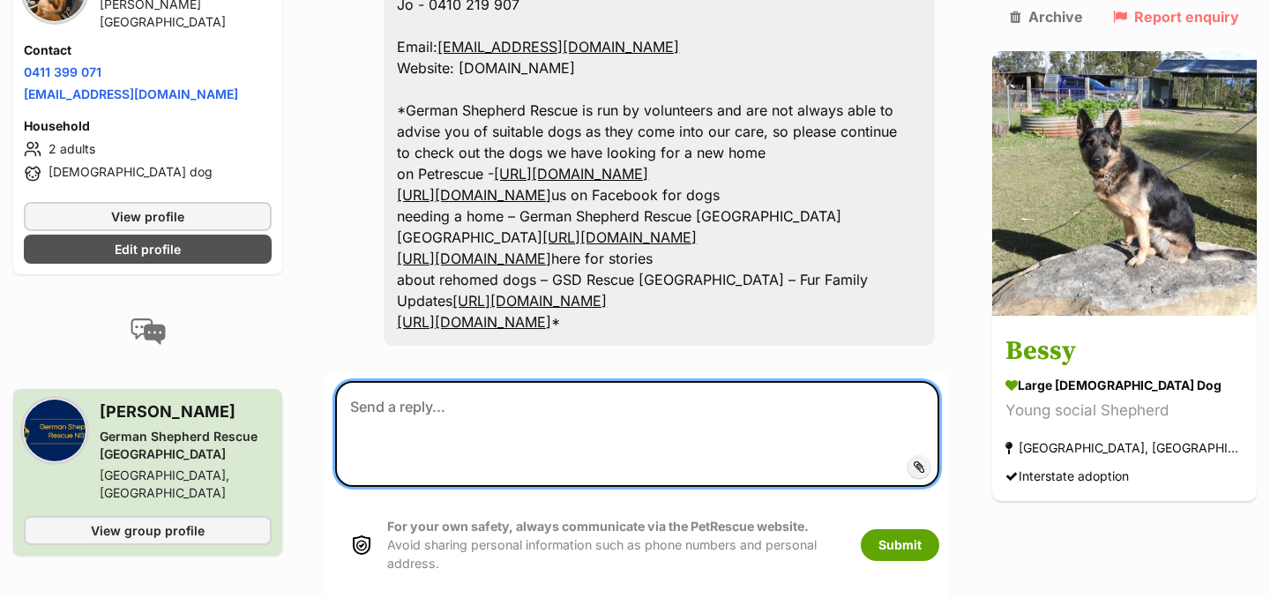
click at [737, 381] on textarea at bounding box center [637, 434] width 604 height 106
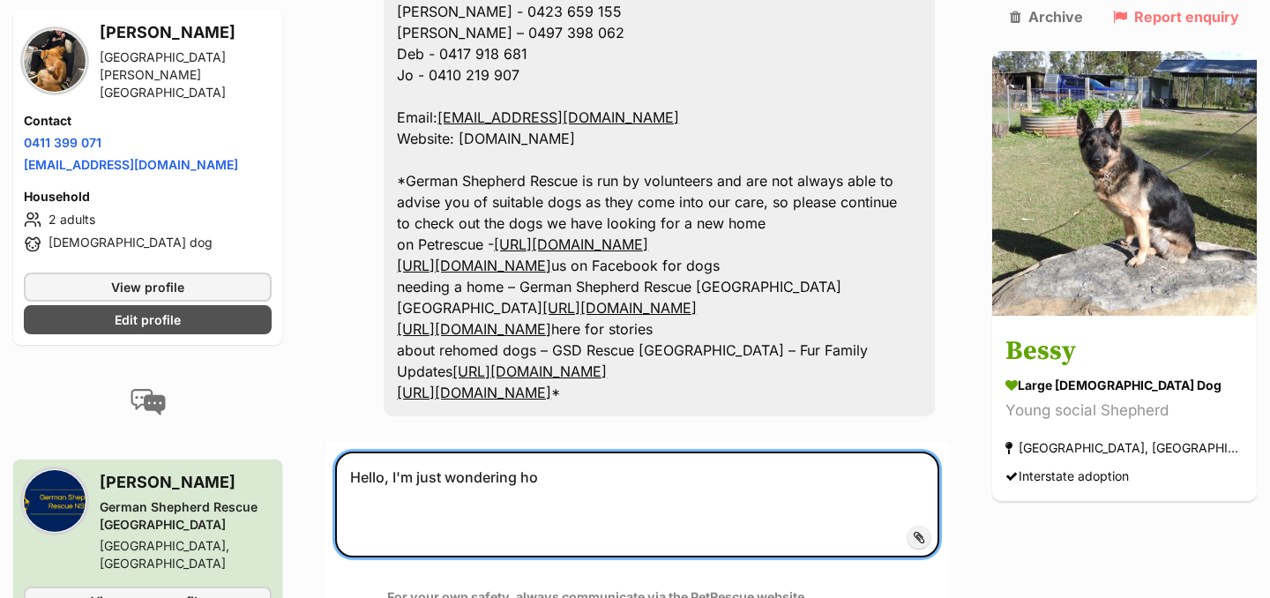
scroll to position [1597, 0]
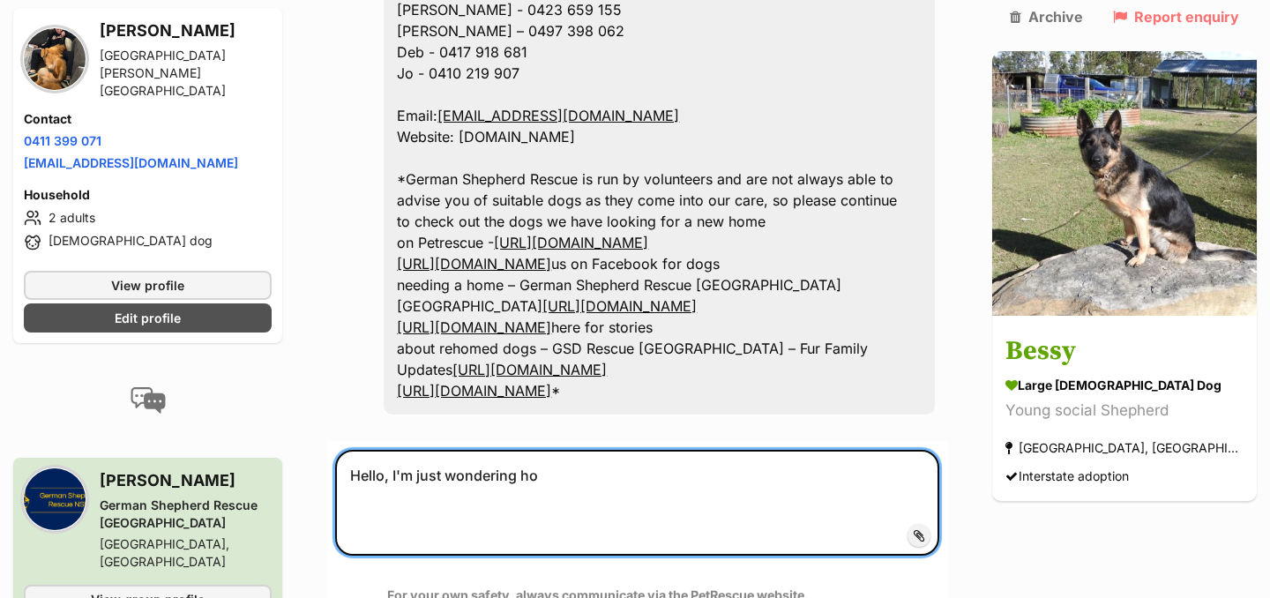
click at [598, 450] on textarea "Hello, I'm just wondering ho" at bounding box center [637, 503] width 604 height 106
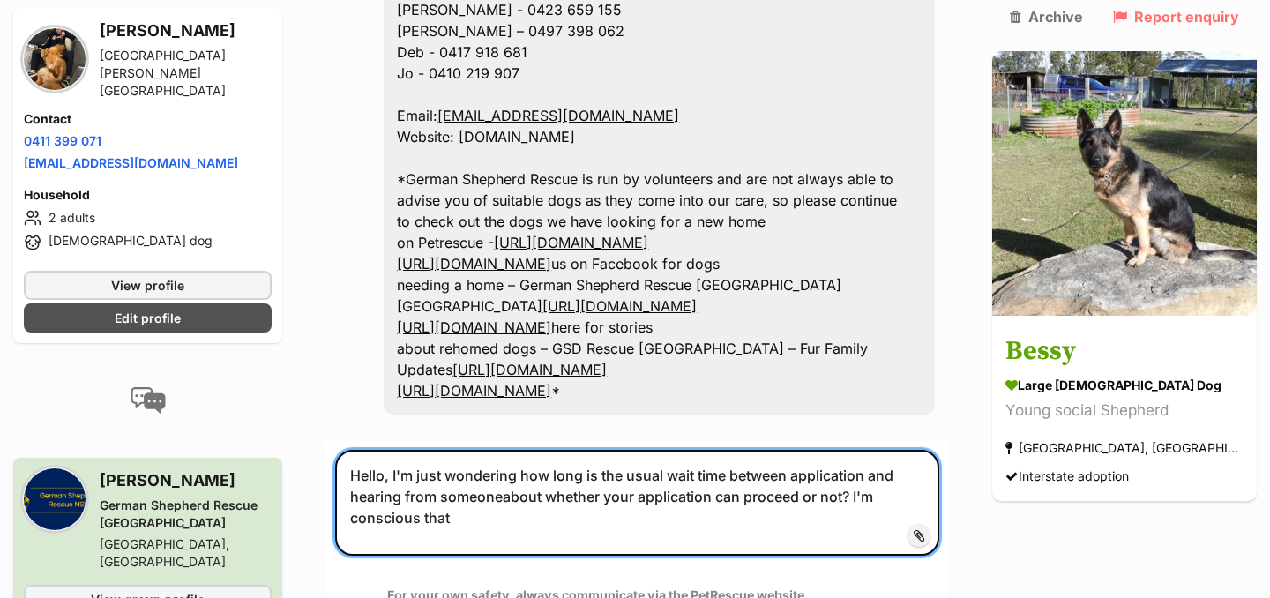
click at [463, 450] on textarea "Hello, I'm just wondering how long is the usual wait time between application a…" at bounding box center [637, 503] width 604 height 106
click at [939, 450] on textarea "Hello, I'm just wondering how long is the usual wait time between application a…" at bounding box center [637, 503] width 604 height 106
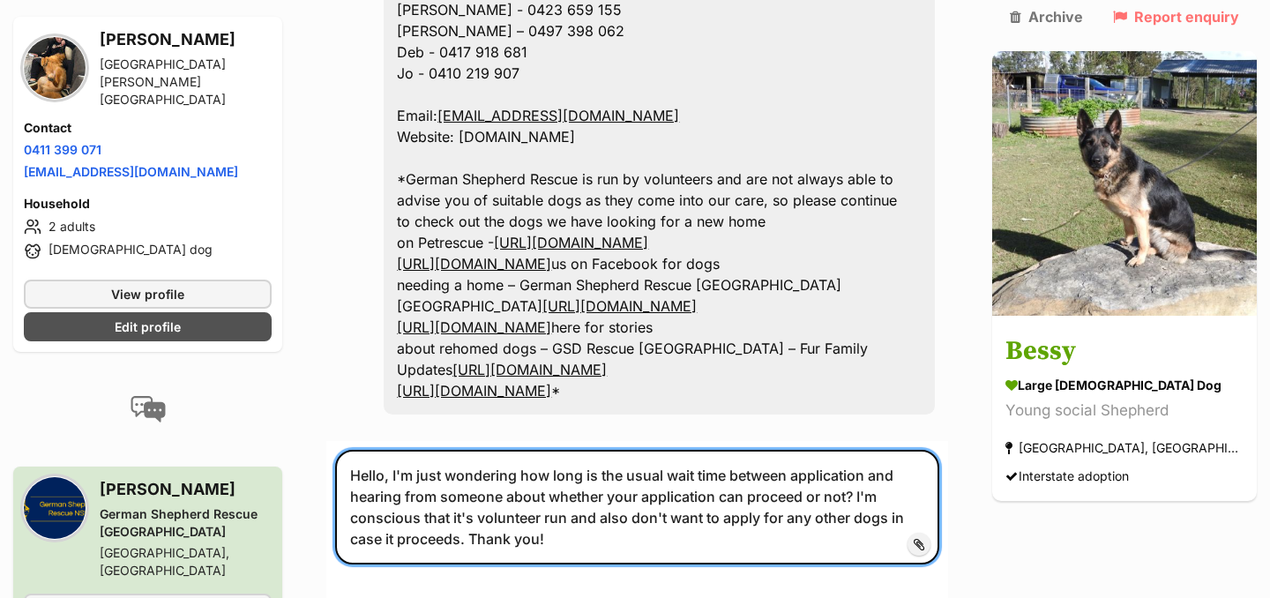
click at [408, 450] on textarea "Hello, I'm just wondering how long is the usual wait time between application a…" at bounding box center [637, 507] width 604 height 115
click at [795, 450] on textarea "Hello, I applied on Thursday and am just wondering how long is the usual wait t…" at bounding box center [637, 507] width 604 height 115
click at [904, 450] on textarea "Hello, I applied on Thursday and am just wondering how long the usual wait time…" at bounding box center [637, 507] width 604 height 115
drag, startPoint x: 897, startPoint y: 381, endPoint x: 827, endPoint y: 380, distance: 69.7
click at [827, 450] on textarea "Hello, I applied on Thursday and am just wondering how long the usual wait time…" at bounding box center [637, 507] width 604 height 115
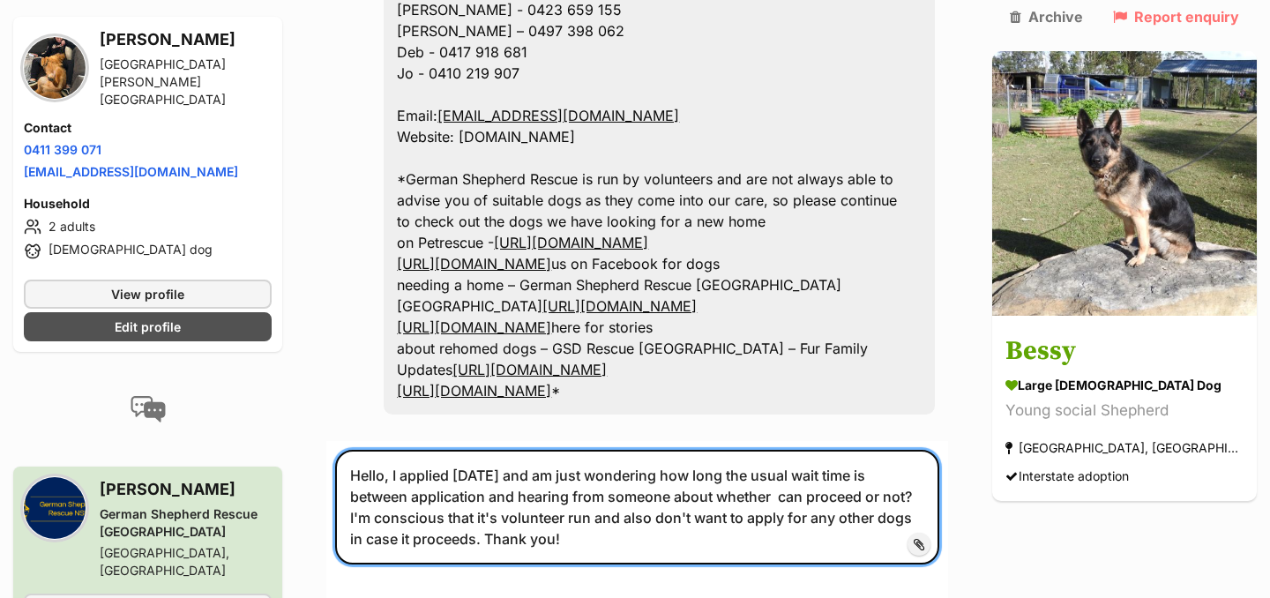
drag, startPoint x: 825, startPoint y: 382, endPoint x: 793, endPoint y: 385, distance: 31.9
click at [793, 450] on textarea "Hello, I applied on Thursday and am just wondering how long the usual wait time…" at bounding box center [637, 507] width 604 height 115
click at [783, 450] on textarea "Hello, I applied on Thursday and am just wondering how long the usual wait time…" at bounding box center [637, 507] width 604 height 115
type textarea "Hello, I applied on Thursday and am just wondering how long the usual wait time…"
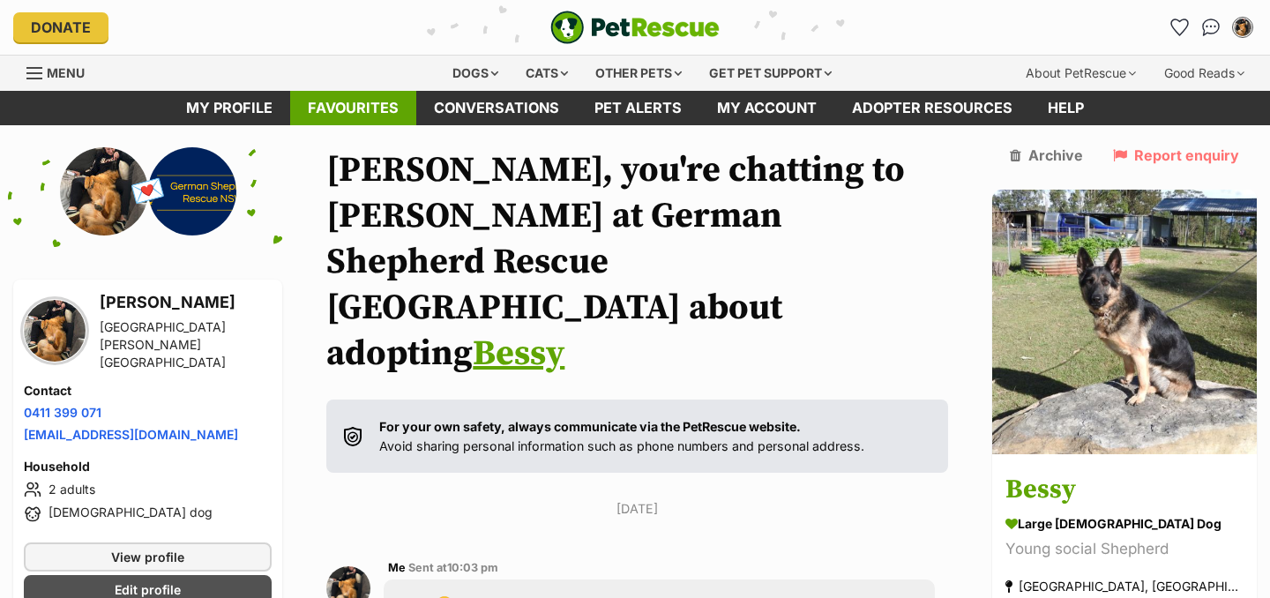
click at [355, 110] on link "Favourites" at bounding box center [353, 108] width 126 height 34
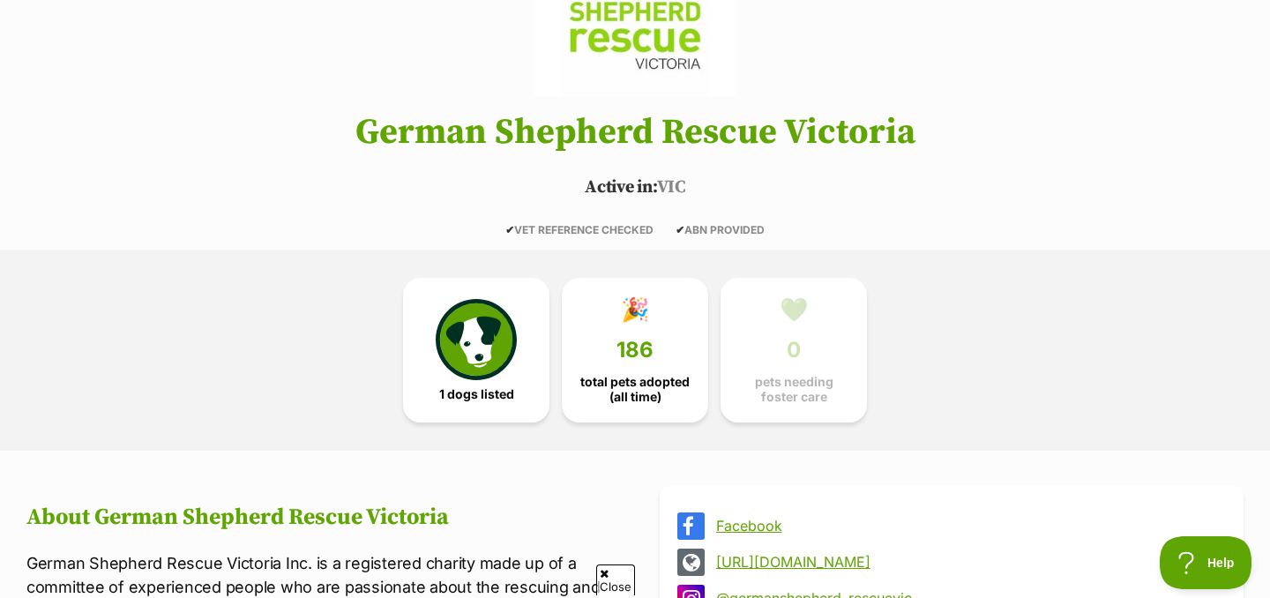
scroll to position [221, 0]
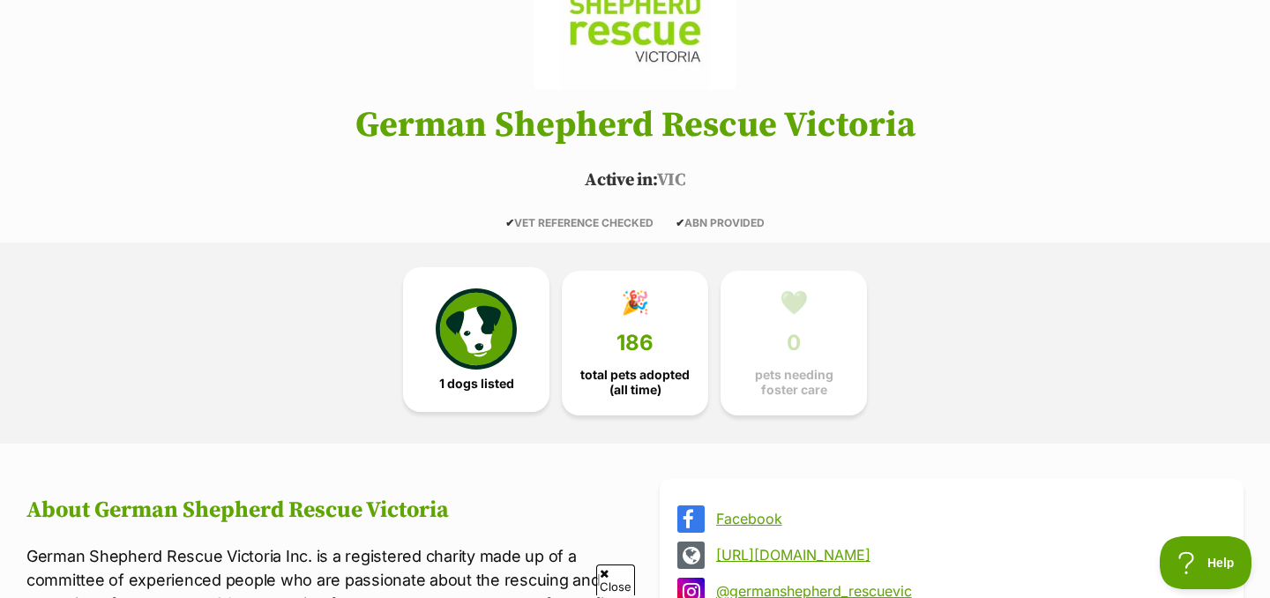
click at [508, 280] on link "1 dogs listed" at bounding box center [476, 339] width 146 height 145
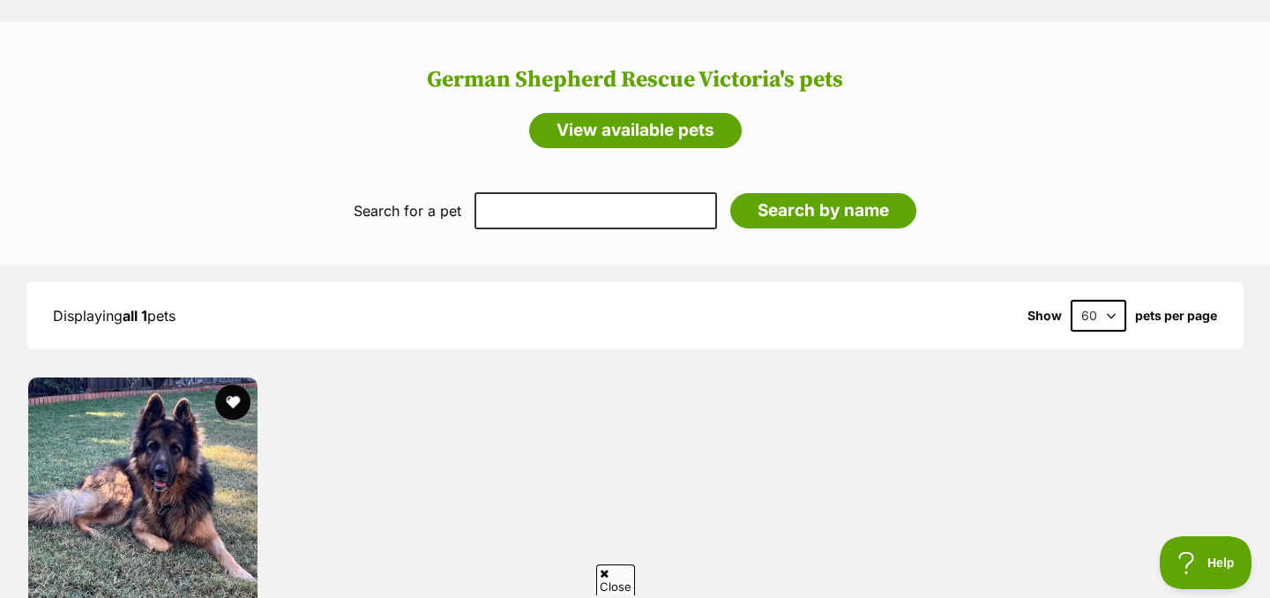
scroll to position [1555, 0]
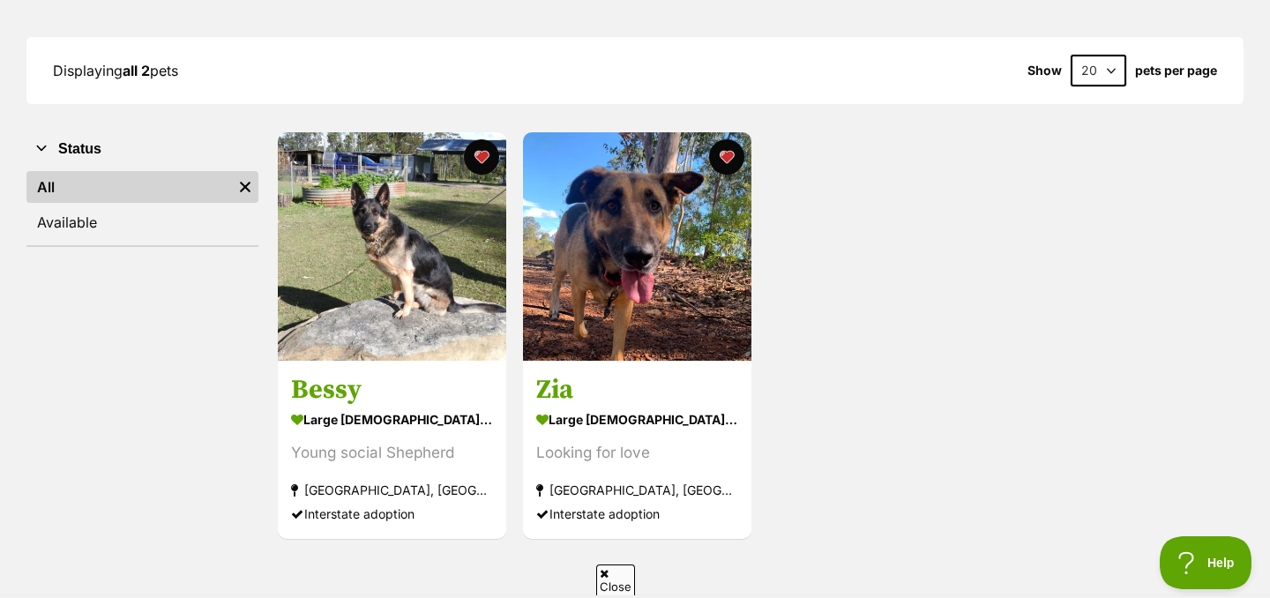
scroll to position [228, 0]
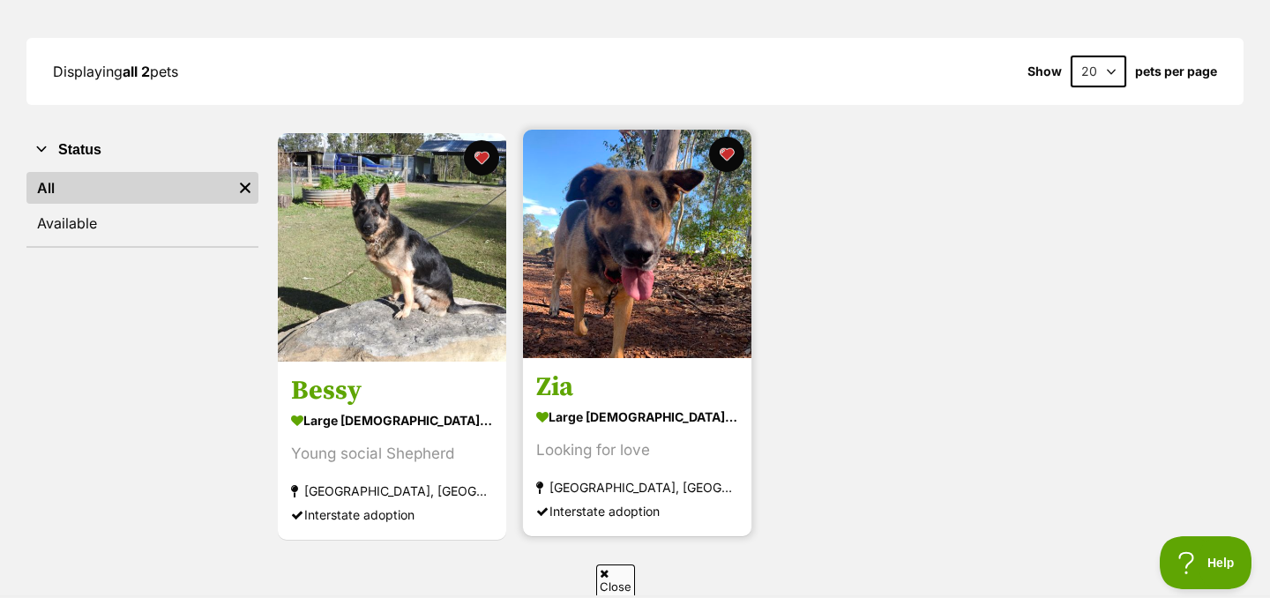
click at [704, 229] on img at bounding box center [637, 244] width 228 height 228
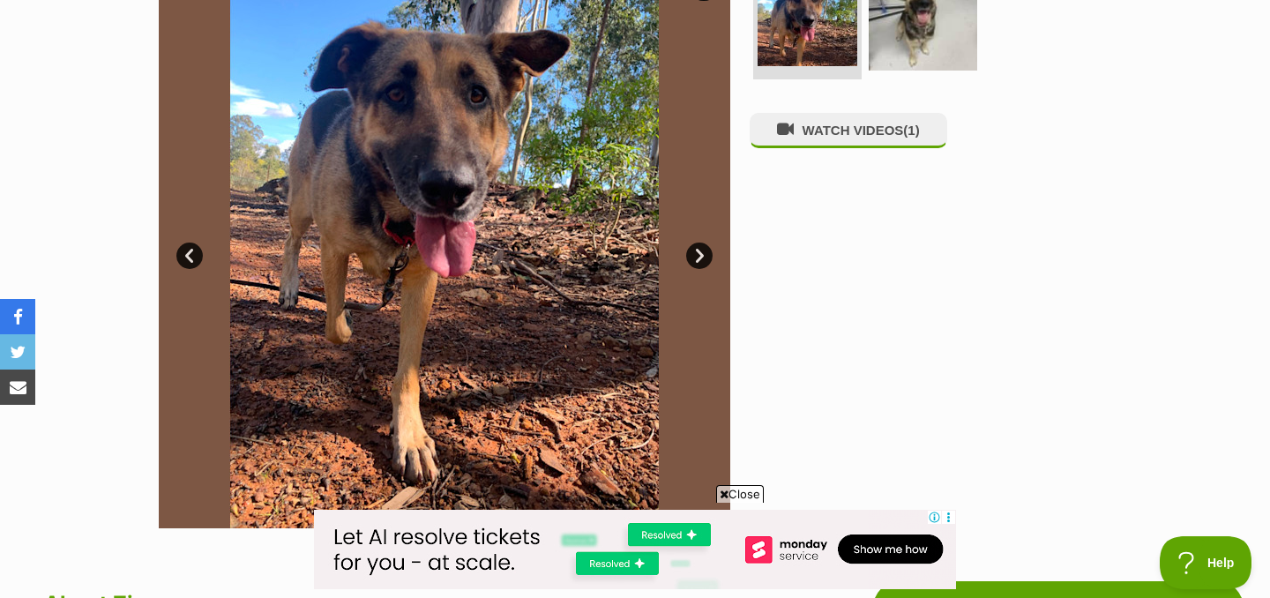
scroll to position [407, 0]
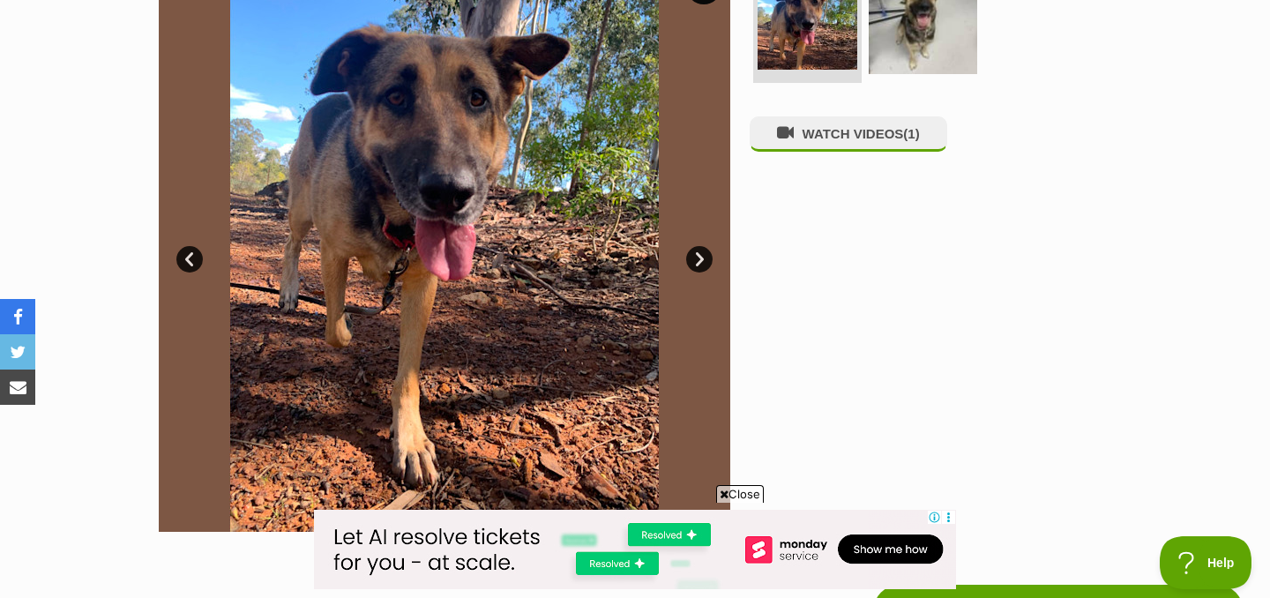
click at [701, 258] on link "Next" at bounding box center [699, 259] width 26 height 26
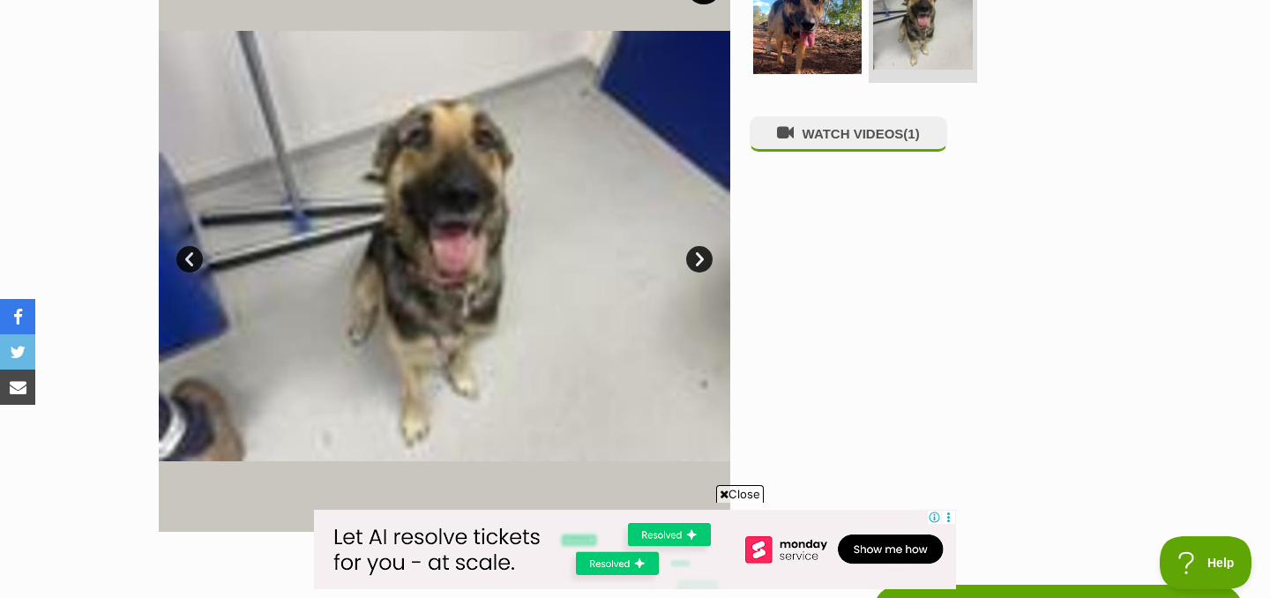
click at [700, 258] on link "Next" at bounding box center [699, 259] width 26 height 26
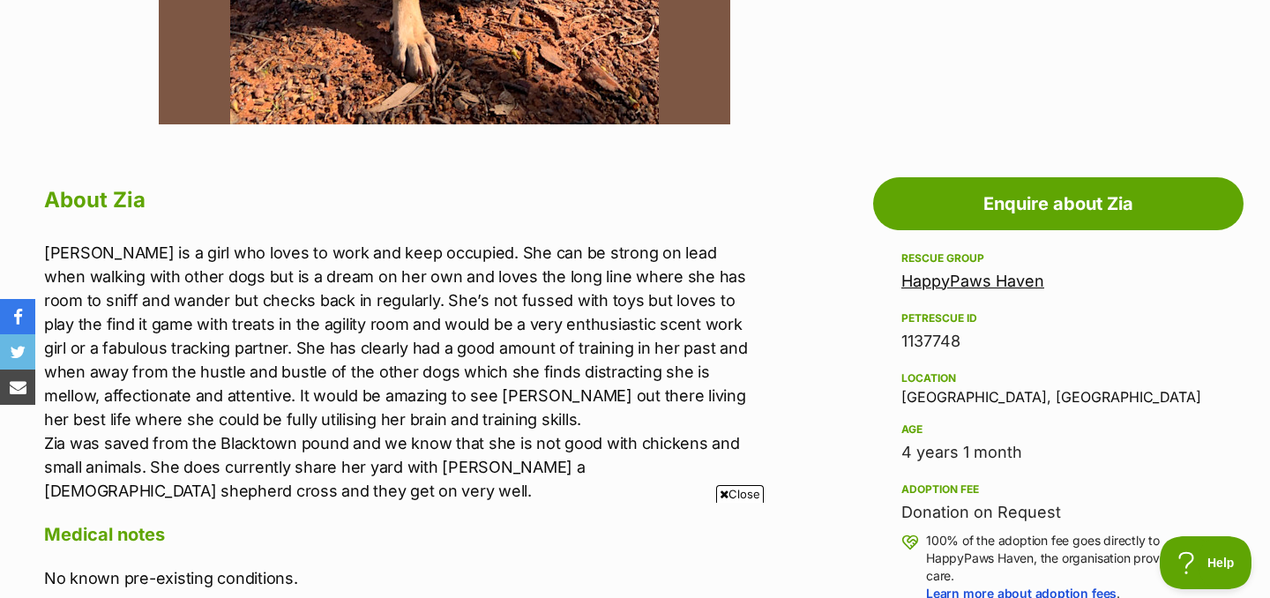
scroll to position [823, 0]
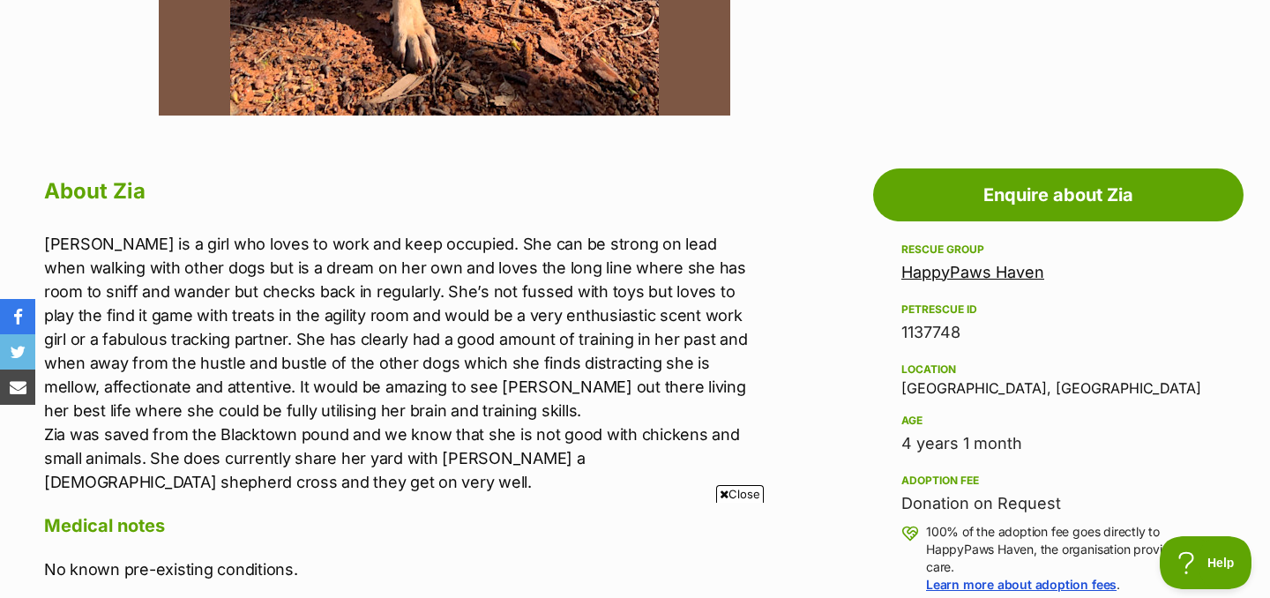
click at [943, 390] on div "Location Eatonsville, NSW" at bounding box center [1058, 377] width 314 height 37
copy div "Eatonsville"
